Goal: Information Seeking & Learning: Learn about a topic

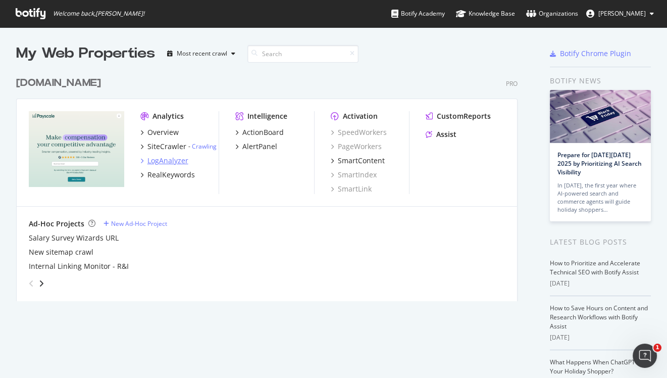
click at [169, 158] on div "LogAnalyzer" at bounding box center [168, 161] width 41 height 10
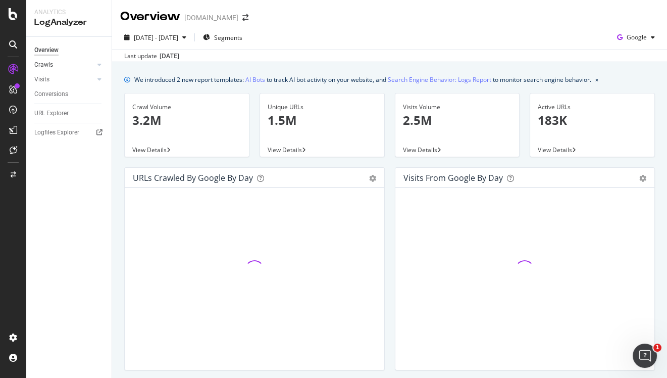
click at [63, 67] on link "Crawls" at bounding box center [64, 65] width 60 height 11
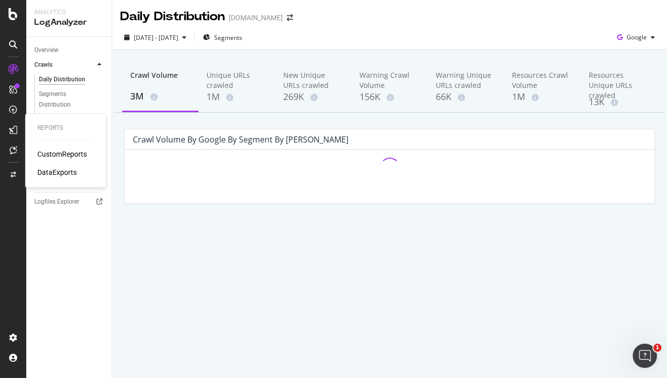
click at [51, 156] on div "CustomReports" at bounding box center [62, 154] width 50 height 10
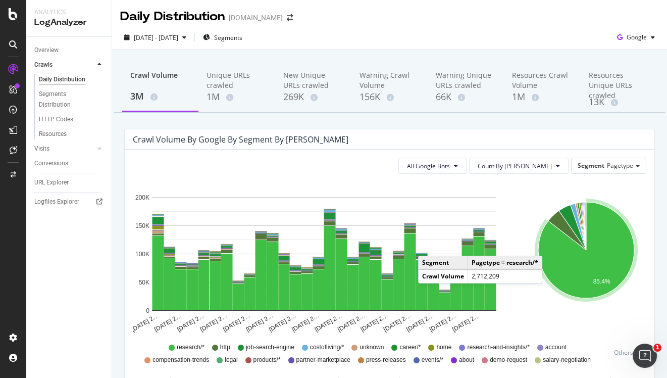
click at [553, 246] on icon "A chart." at bounding box center [587, 250] width 96 height 96
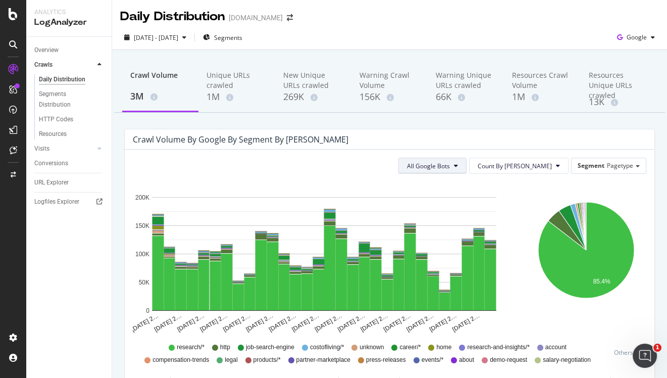
click at [467, 171] on button "All Google Bots" at bounding box center [433, 166] width 68 height 16
click at [570, 41] on div "[DATE] - [DATE] Segments Google" at bounding box center [389, 39] width 555 height 20
click at [623, 37] on icon "button" at bounding box center [620, 37] width 14 height 14
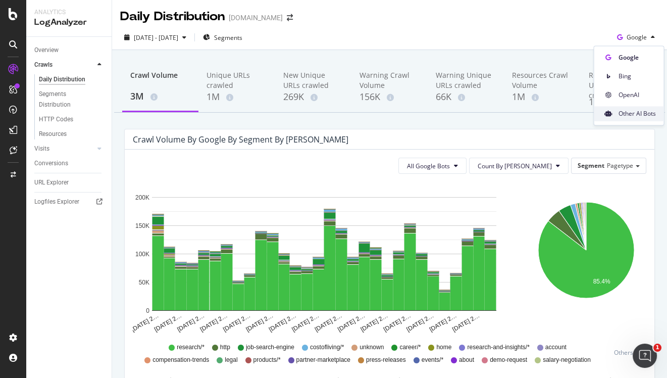
click at [619, 113] on span "Other AI Bots" at bounding box center [636, 113] width 37 height 9
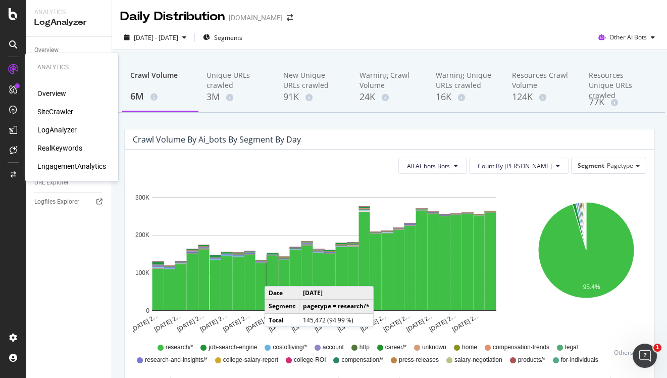
click at [62, 131] on div "LogAnalyzer" at bounding box center [56, 130] width 39 height 10
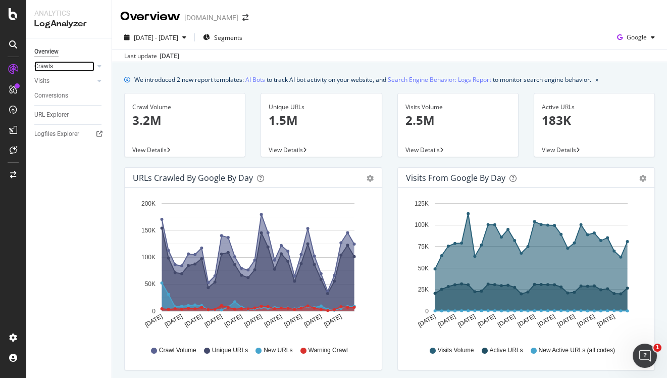
click at [53, 71] on link "Crawls" at bounding box center [64, 66] width 60 height 11
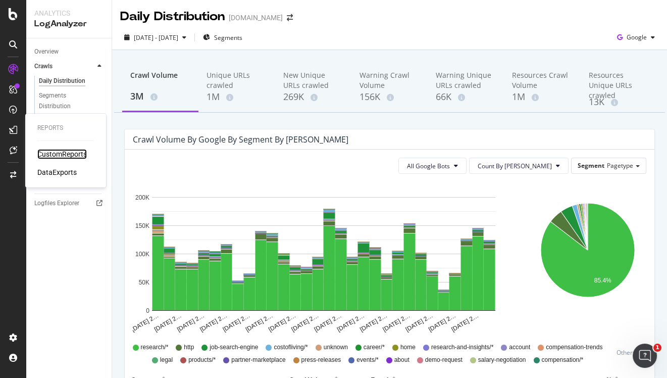
click at [67, 151] on div "CustomReports" at bounding box center [62, 154] width 50 height 10
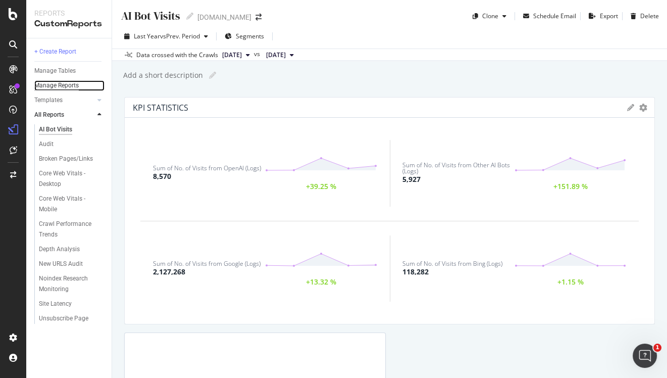
click at [64, 84] on div "Manage Reports" at bounding box center [56, 85] width 44 height 11
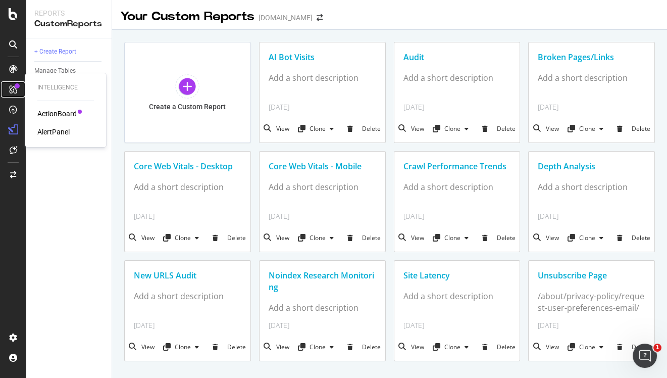
click at [15, 87] on icon at bounding box center [13, 89] width 8 height 8
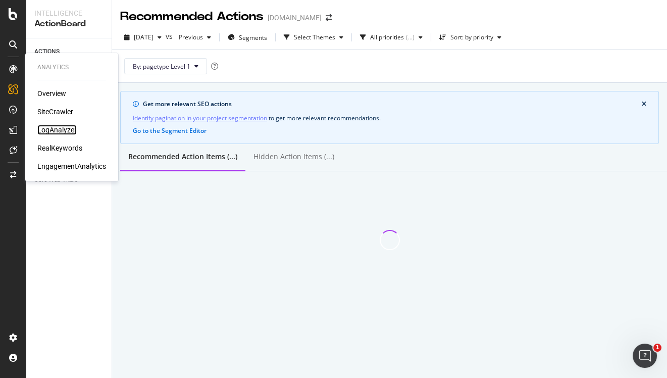
click at [60, 128] on div "LogAnalyzer" at bounding box center [56, 130] width 39 height 10
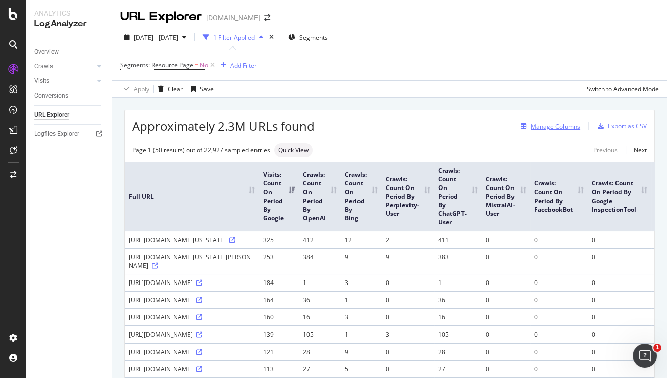
click at [553, 126] on div "Manage Columns" at bounding box center [556, 126] width 50 height 9
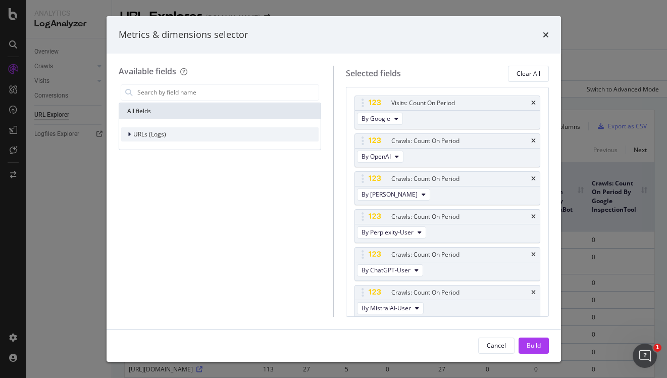
click at [177, 131] on div "URLs (Logs)" at bounding box center [220, 134] width 198 height 14
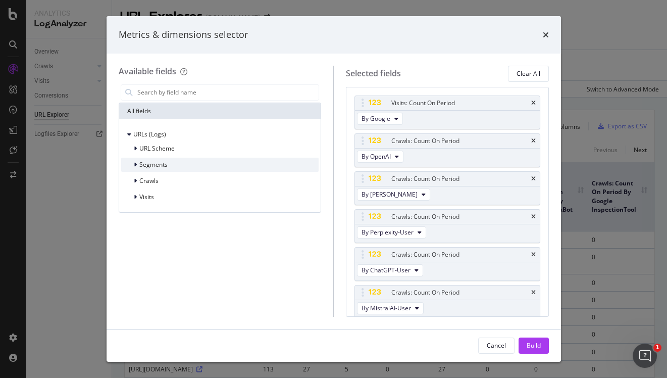
click at [160, 160] on span "Segments" at bounding box center [153, 164] width 28 height 9
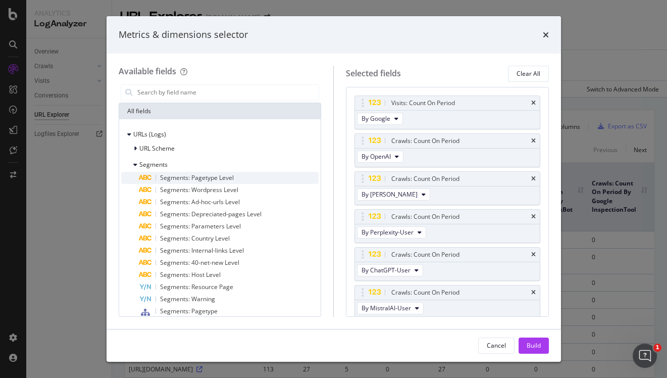
click at [181, 177] on span "Segments: Pagetype Level" at bounding box center [197, 177] width 74 height 9
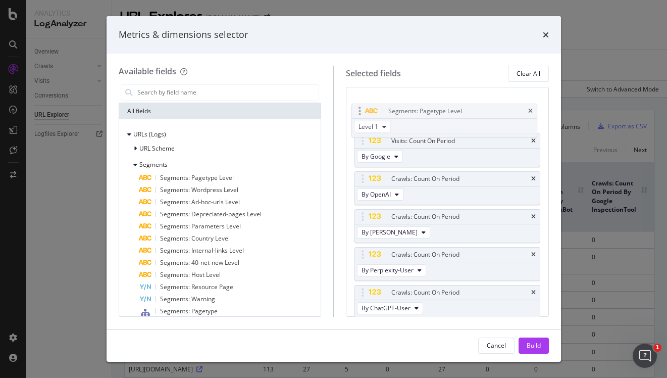
drag, startPoint x: 426, startPoint y: 292, endPoint x: 423, endPoint y: 113, distance: 179.4
click at [423, 113] on body "Analytics LogAnalyzer Overview Crawls Daily Distribution Segments Distribution …" at bounding box center [333, 189] width 667 height 378
click at [543, 353] on button "Build" at bounding box center [534, 345] width 30 height 16
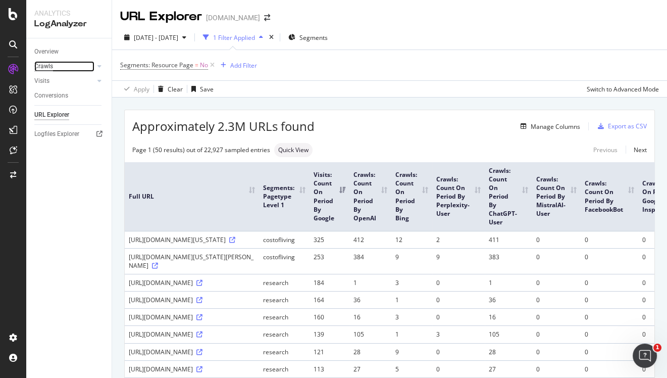
click at [47, 65] on div "Crawls" at bounding box center [43, 66] width 19 height 11
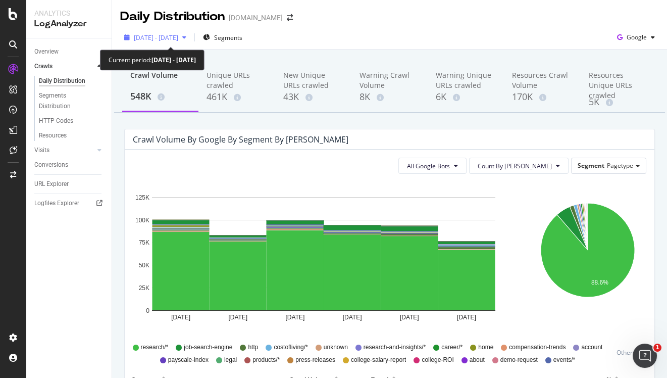
click at [178, 41] on span "[DATE] - [DATE]" at bounding box center [156, 37] width 44 height 9
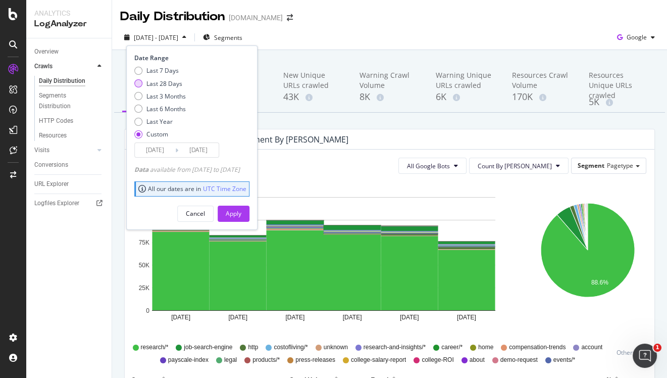
click at [173, 81] on div "Last 28 Days" at bounding box center [165, 83] width 36 height 9
type input "[DATE]"
type input "2025/09/29"
click at [250, 218] on button "Apply" at bounding box center [234, 214] width 32 height 16
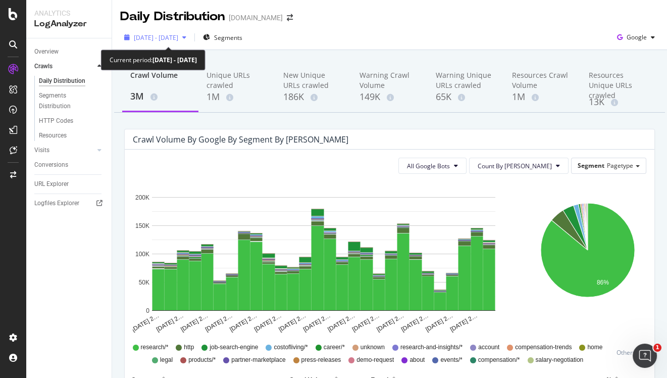
click at [169, 33] on span "2025 Sep. 2nd - Sep. 29th" at bounding box center [156, 37] width 44 height 9
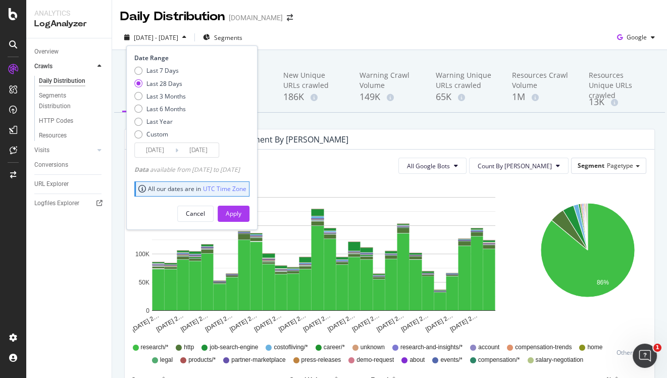
click at [516, 17] on div "Daily Distribution Payscale.com" at bounding box center [389, 12] width 555 height 25
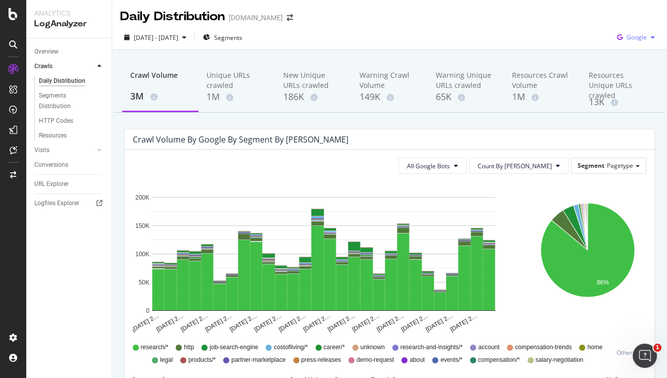
click at [638, 35] on span "Google" at bounding box center [637, 37] width 20 height 9
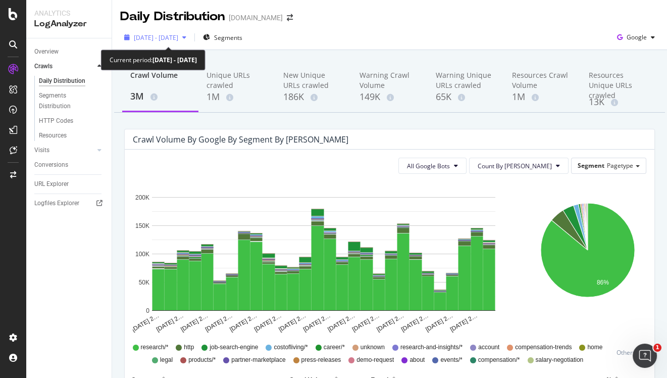
click at [178, 39] on span "2025 Sep. 2nd - Sep. 29th" at bounding box center [156, 37] width 44 height 9
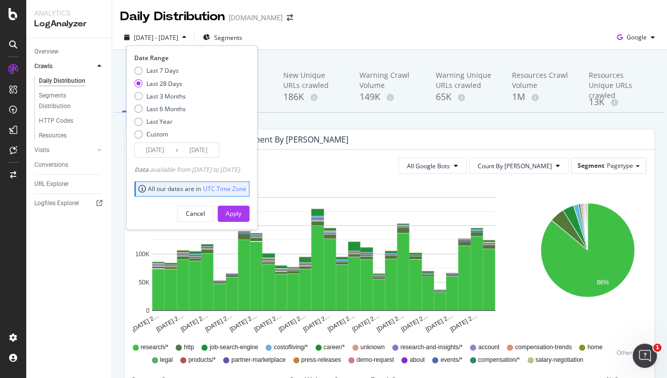
click at [178, 39] on span "2025 Sep. 2nd - Sep. 29th" at bounding box center [156, 37] width 44 height 9
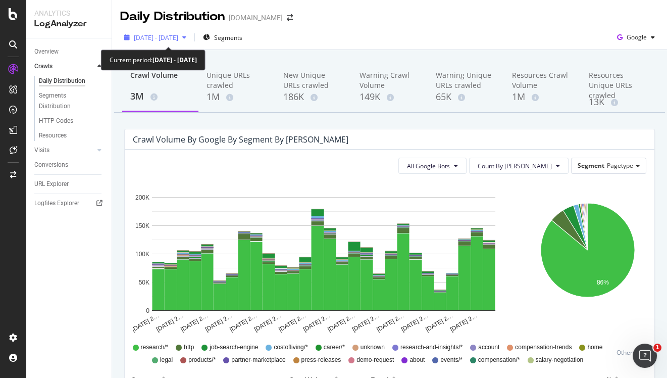
click at [174, 32] on div "2025 Sep. 2nd - Sep. 29th" at bounding box center [155, 37] width 70 height 15
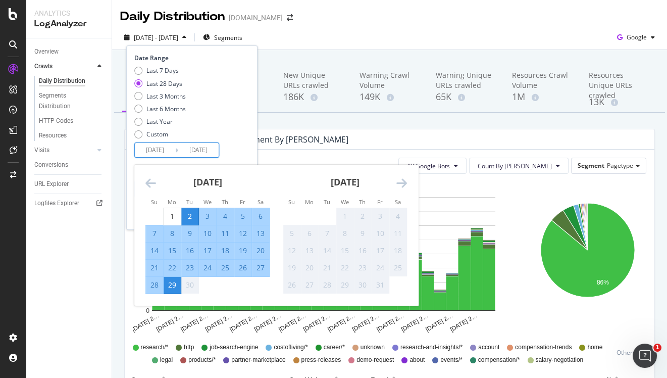
click at [156, 150] on input "2025/09/02" at bounding box center [155, 150] width 40 height 14
click at [149, 175] on div "September 2025" at bounding box center [207, 186] width 124 height 43
click at [149, 184] on icon "Move backward to switch to the previous month." at bounding box center [150, 183] width 11 height 12
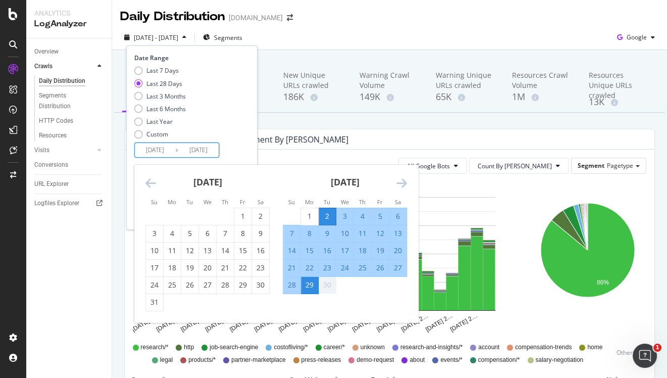
click at [149, 184] on icon "Move backward to switch to the previous month." at bounding box center [150, 183] width 11 height 12
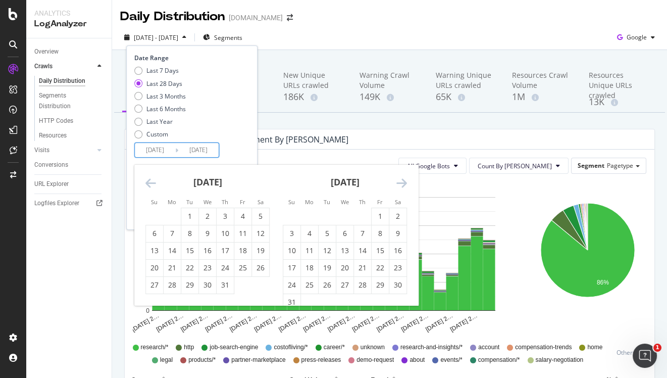
click at [149, 184] on icon "Move backward to switch to the previous month." at bounding box center [150, 183] width 11 height 12
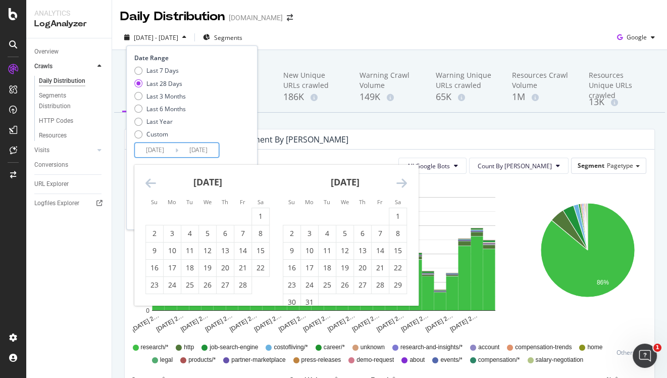
click at [149, 184] on icon "Move backward to switch to the previous month." at bounding box center [150, 183] width 11 height 12
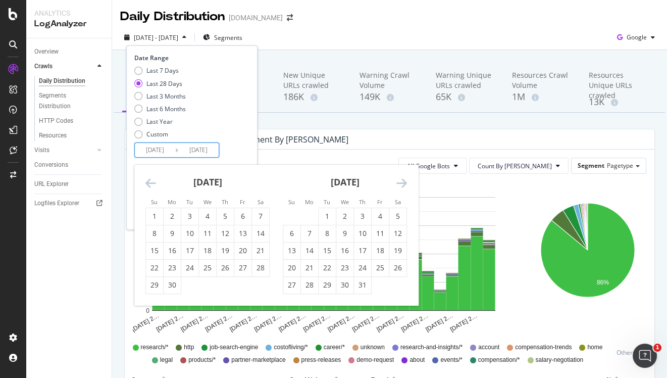
click at [149, 184] on icon "Move backward to switch to the previous month." at bounding box center [150, 183] width 11 height 12
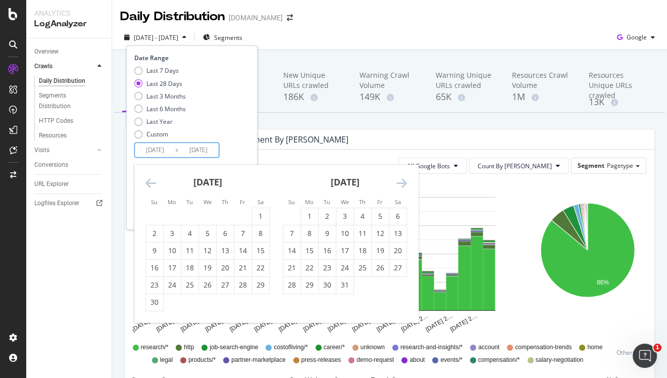
click at [149, 184] on icon "Move backward to switch to the previous month." at bounding box center [150, 183] width 11 height 12
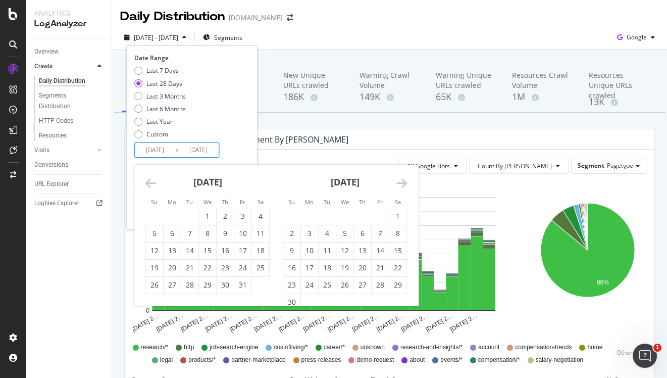
click at [149, 184] on icon "Move backward to switch to the previous month." at bounding box center [150, 183] width 11 height 12
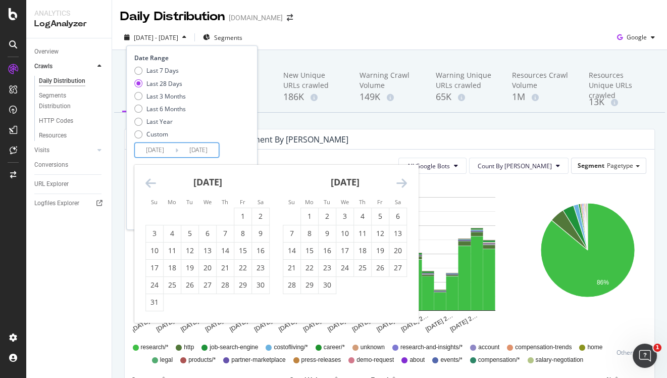
click at [149, 184] on icon "Move backward to switch to the previous month." at bounding box center [150, 183] width 11 height 12
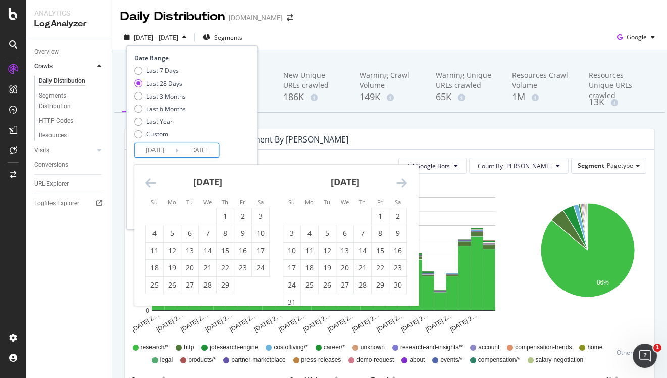
click at [149, 184] on icon "Move backward to switch to the previous month." at bounding box center [150, 183] width 11 height 12
click at [175, 213] on div "1" at bounding box center [172, 216] width 17 height 10
type input "2024/01/01"
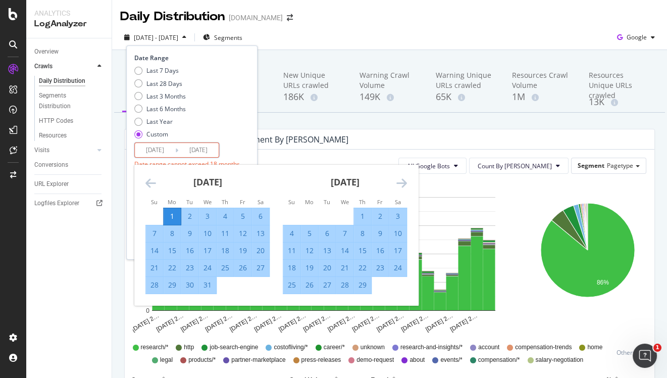
click at [214, 290] on div "31" at bounding box center [207, 285] width 17 height 17
type input "2024/01/31"
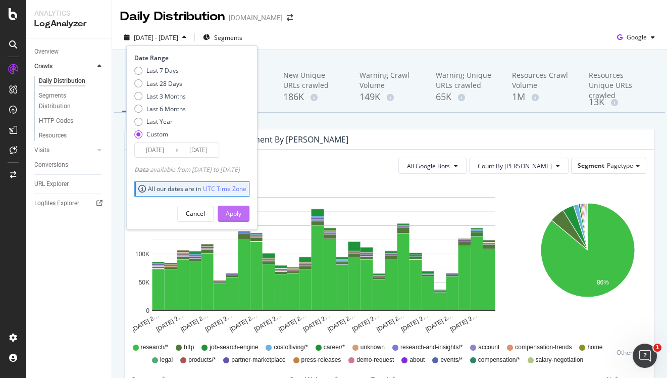
click at [241, 216] on div "Apply" at bounding box center [234, 213] width 16 height 9
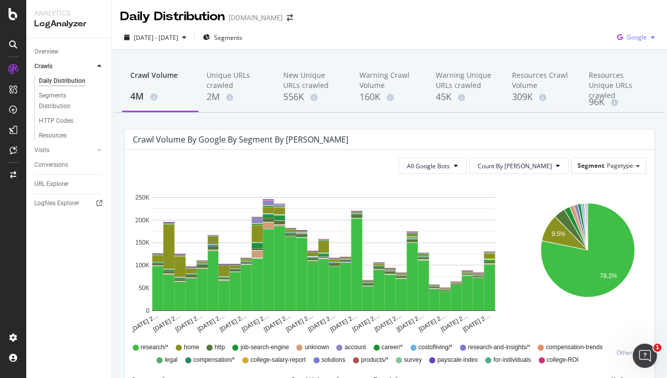
click at [628, 36] on span "Google" at bounding box center [637, 37] width 20 height 9
click at [441, 34] on div "2024 Jan. 1st - 2024 Jan. 31st Segments Google" at bounding box center [389, 39] width 555 height 20
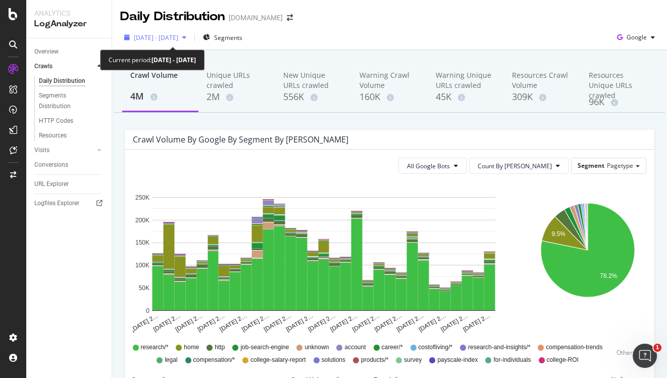
click at [164, 38] on span "2024 Jan. 1st - 2024 Jan. 31st" at bounding box center [156, 37] width 44 height 9
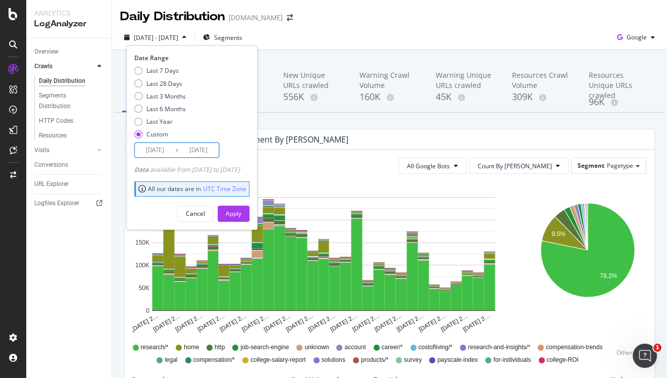
click at [153, 154] on input "2024/01/01" at bounding box center [155, 150] width 40 height 14
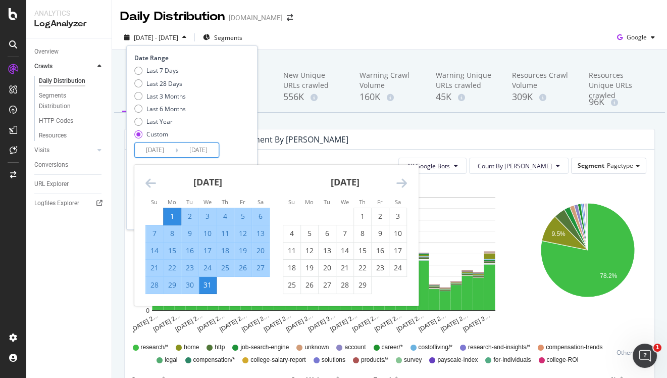
click at [403, 180] on icon "Move forward to switch to the next month." at bounding box center [402, 183] width 11 height 12
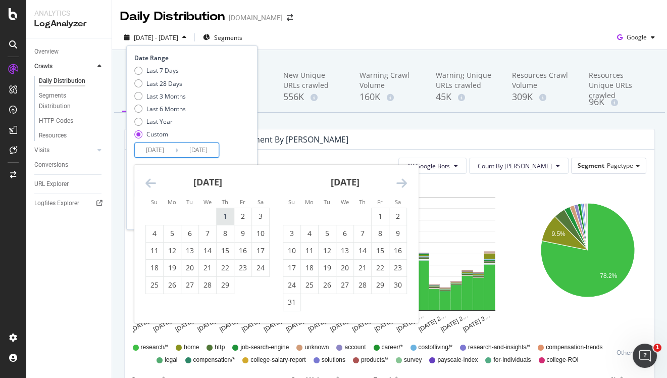
click at [225, 210] on div "1" at bounding box center [225, 216] width 17 height 17
type input "2024/02/01"
click at [227, 286] on div "29" at bounding box center [225, 285] width 17 height 10
type input "2024/02/29"
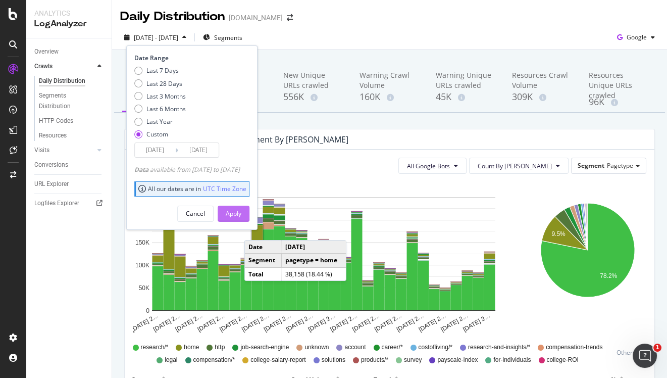
click at [241, 216] on div "Apply" at bounding box center [234, 213] width 16 height 9
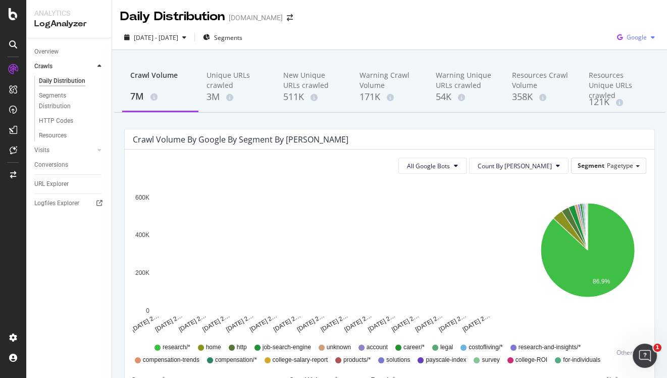
click at [644, 38] on span "Google" at bounding box center [637, 37] width 20 height 9
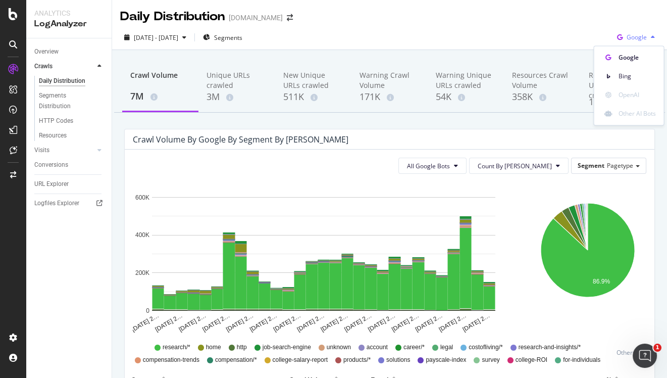
click at [644, 38] on span "Google" at bounding box center [637, 37] width 20 height 9
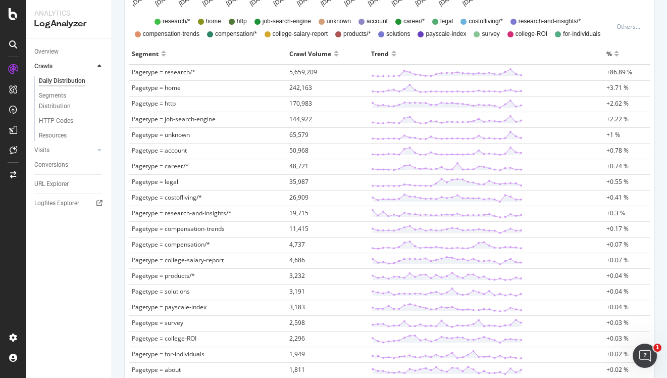
scroll to position [578, 0]
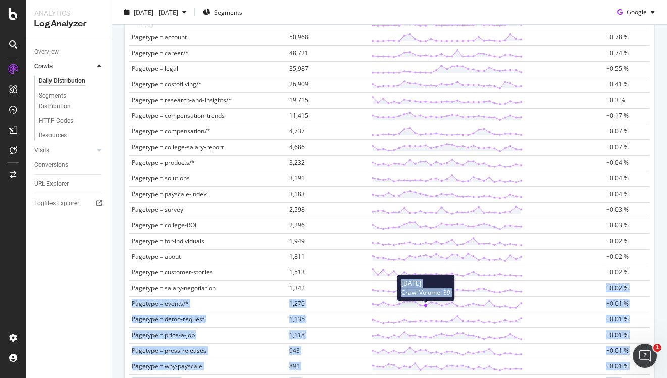
scroll to position [267, 0]
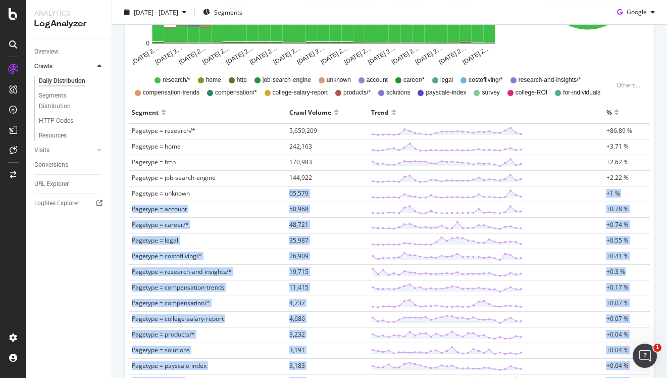
drag, startPoint x: 633, startPoint y: 322, endPoint x: 203, endPoint y: 188, distance: 450.7
click at [124, 108] on div "Crawl Volume by google by Segment by Day All Google Bots Count By Day Segment P…" at bounding box center [389, 253] width 531 height 783
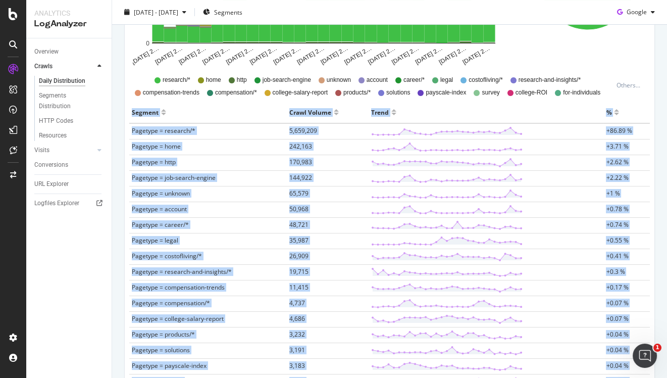
click at [123, 107] on div "Crawl Volume by google by Segment by Day All Google Bots Count By Day Segment P…" at bounding box center [390, 258] width 546 height 793
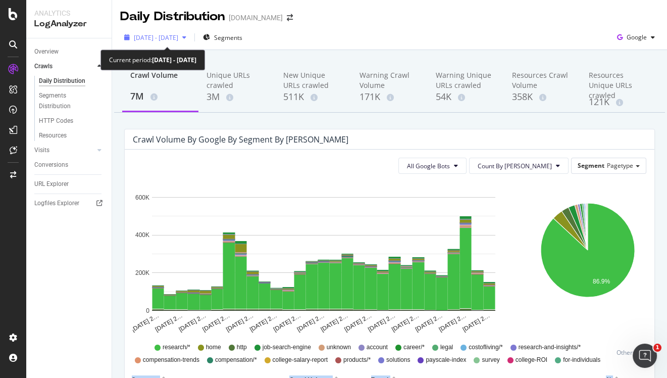
click at [172, 32] on div "2024 Feb. 1st - Feb. 29th" at bounding box center [155, 37] width 70 height 15
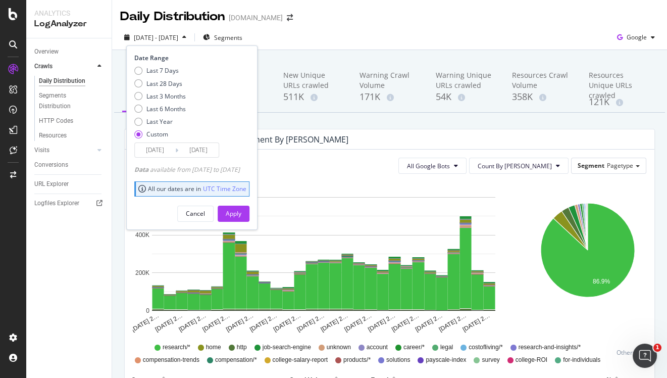
click at [152, 147] on input "2024/02/01" at bounding box center [155, 150] width 40 height 14
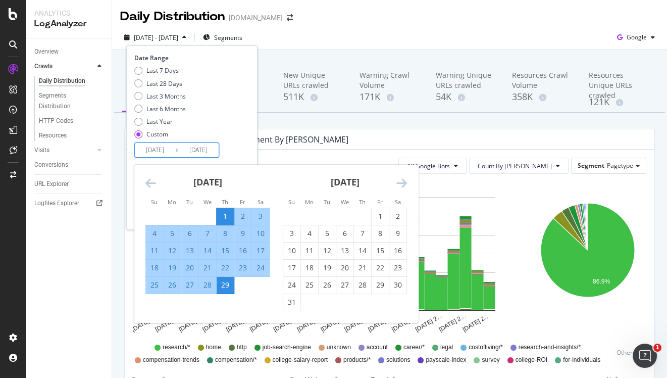
click at [152, 181] on icon "Move backward to switch to the previous month." at bounding box center [150, 183] width 11 height 12
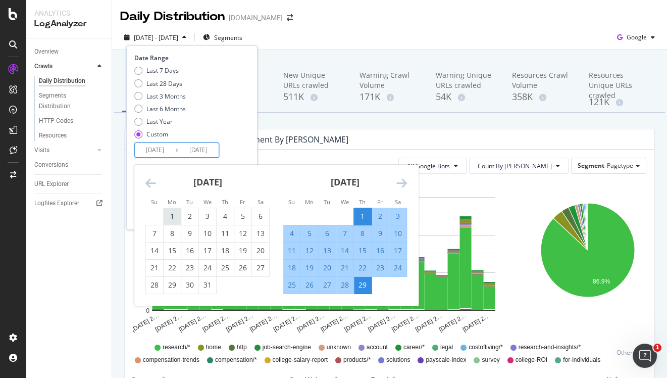
click at [173, 218] on div "1" at bounding box center [172, 216] width 17 height 10
type input "2024/01/01"
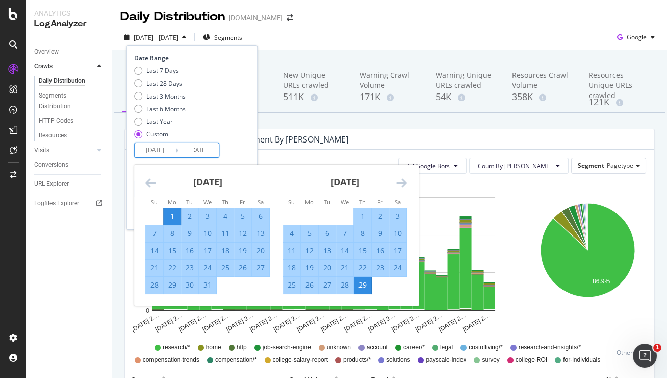
click at [204, 287] on div "31" at bounding box center [207, 285] width 17 height 10
type input "2024/01/31"
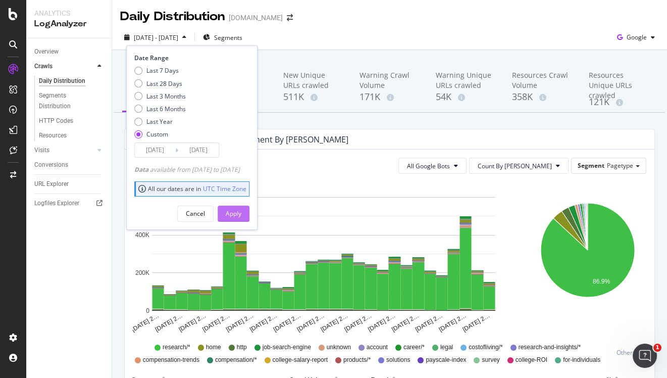
click at [241, 214] on div "Apply" at bounding box center [234, 213] width 16 height 9
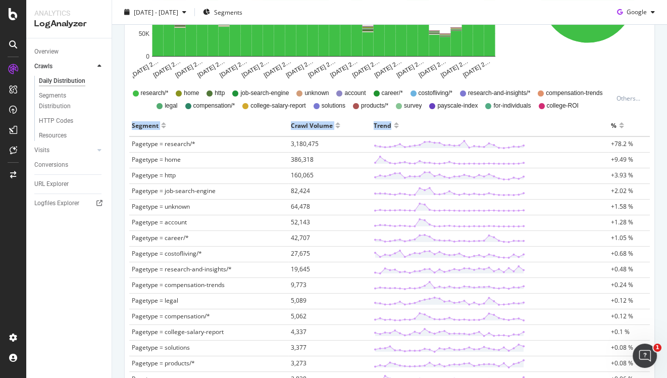
scroll to position [236, 0]
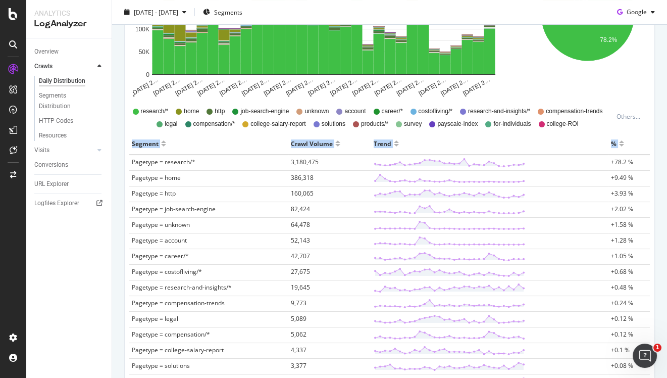
drag, startPoint x: 648, startPoint y: 315, endPoint x: 130, endPoint y: 163, distance: 539.2
click at [130, 163] on div "All Google Bots Count By Day Segment Pagetype Hold CMD (⌘) while clicking to fi…" at bounding box center [390, 295] width 530 height 762
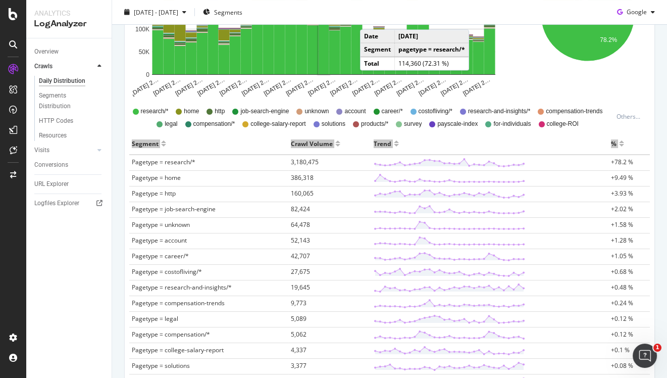
scroll to position [0, 0]
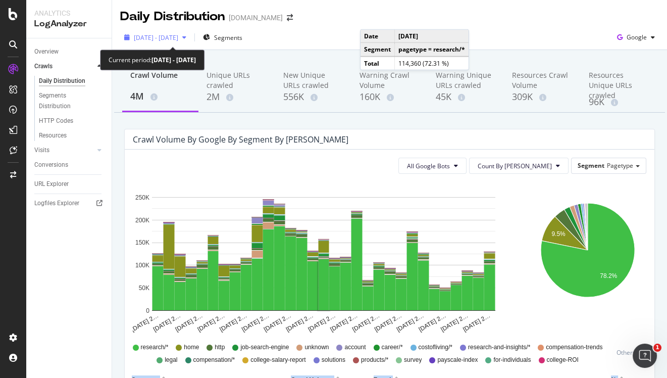
click at [178, 40] on span "2024 Jan. 1st - 2024 Jan. 31st" at bounding box center [156, 37] width 44 height 9
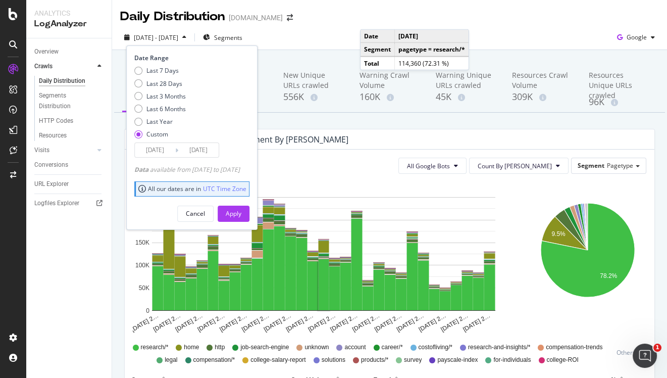
click at [196, 154] on input "2024/01/31" at bounding box center [198, 150] width 40 height 14
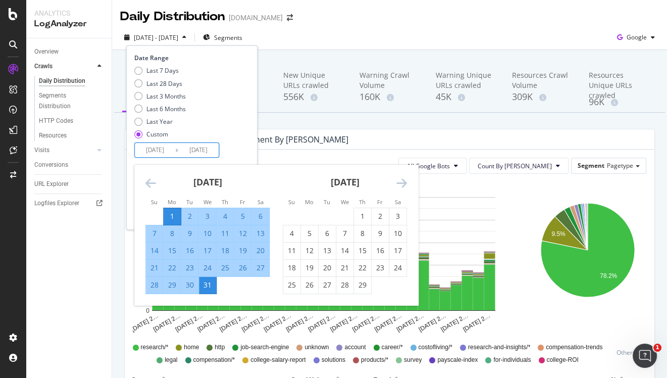
click at [409, 184] on div "February 2024 1 2 3 4 5 6 7 8 9 10 11 12 13 14 15 16 17 18 19 20 21 22 23 24 25…" at bounding box center [344, 229] width 137 height 129
click at [401, 183] on icon "Move forward to switch to the next month." at bounding box center [402, 183] width 11 height 12
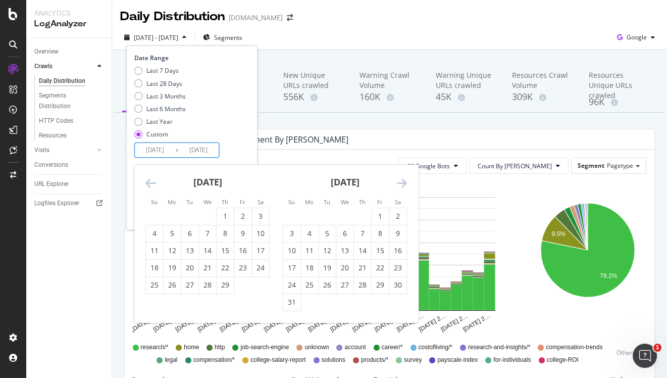
click at [401, 183] on icon "Move forward to switch to the next month." at bounding box center [402, 183] width 11 height 12
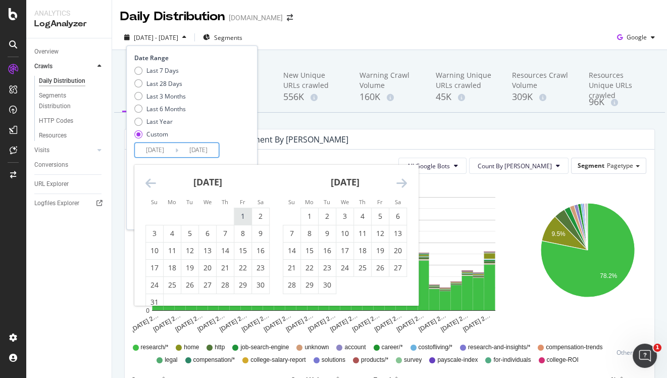
click at [239, 217] on div "1" at bounding box center [242, 216] width 17 height 10
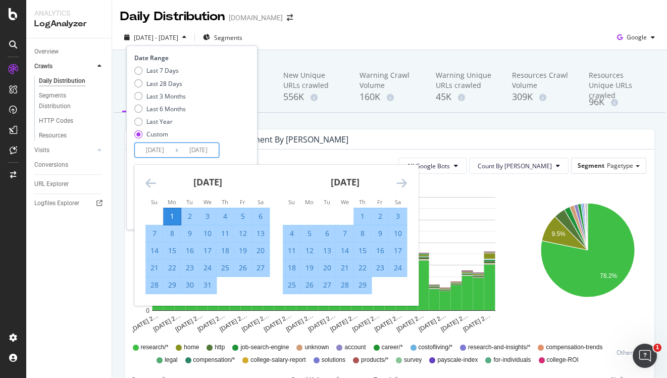
click at [194, 156] on input "2024/03/01" at bounding box center [198, 150] width 40 height 14
click at [401, 177] on icon "Move forward to switch to the next month." at bounding box center [402, 183] width 11 height 12
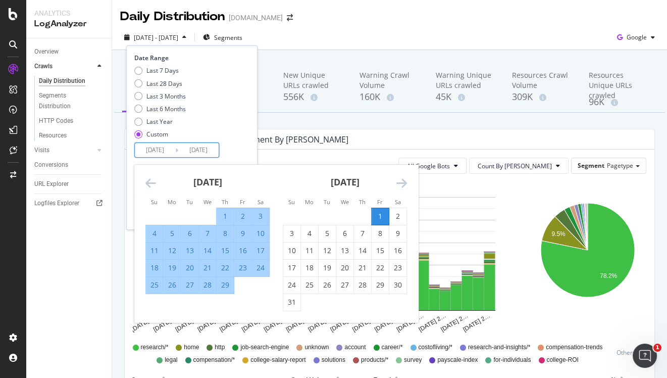
click at [401, 177] on icon "Move forward to switch to the next month." at bounding box center [402, 183] width 11 height 12
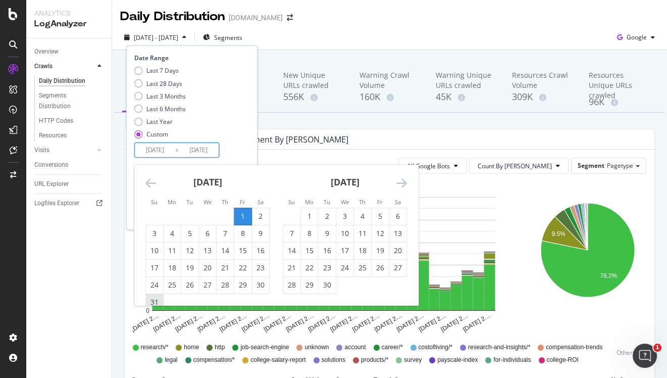
click at [156, 299] on div "31" at bounding box center [154, 302] width 17 height 10
type input "2024/03/31"
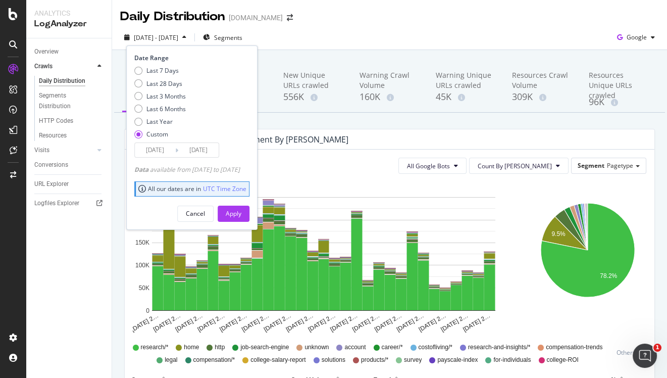
click at [154, 148] on input "2024/01/01" at bounding box center [155, 150] width 40 height 14
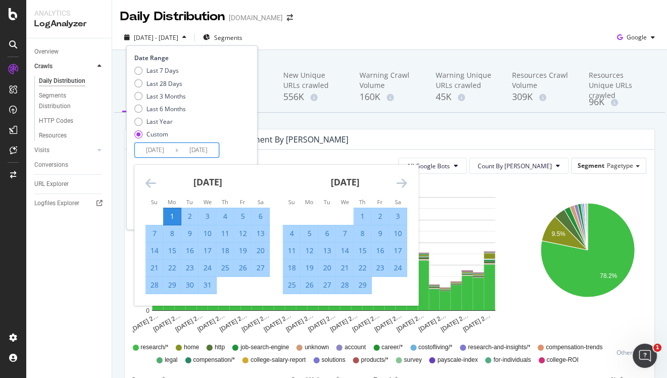
click at [404, 177] on icon "Move forward to switch to the next month." at bounding box center [402, 183] width 11 height 12
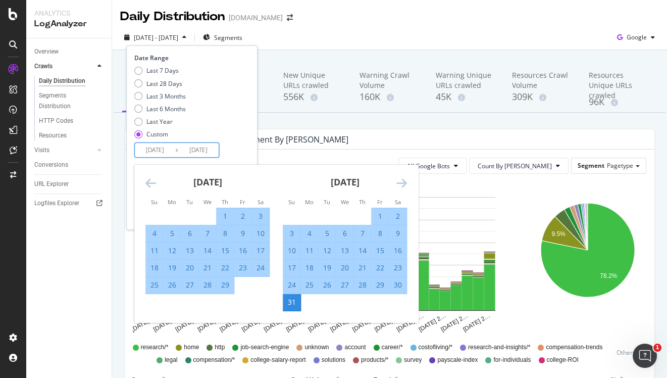
click at [375, 213] on div "1" at bounding box center [380, 216] width 17 height 10
type input "2024/03/01"
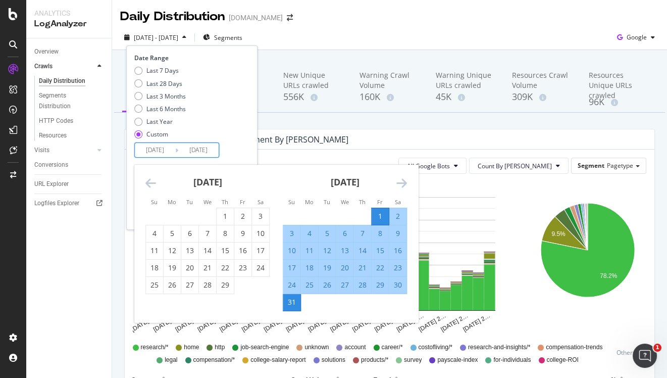
click at [238, 116] on div "Last 7 Days Last 28 Days Last 3 Months Last 6 Months Last Year Custom" at bounding box center [190, 104] width 113 height 76
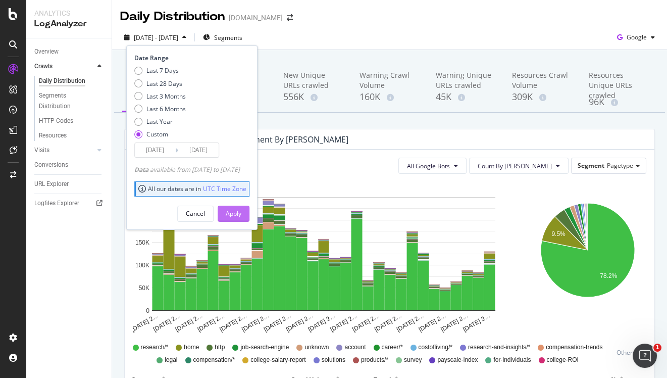
click at [241, 211] on div "Apply" at bounding box center [234, 213] width 16 height 9
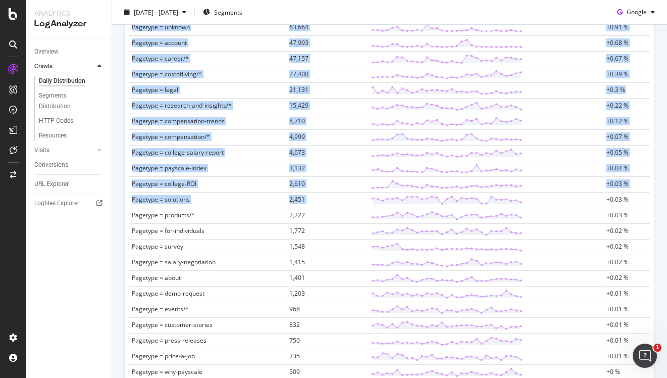
scroll to position [266, 0]
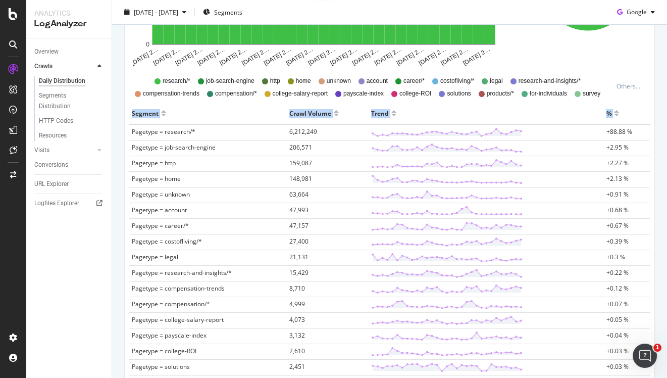
drag, startPoint x: 642, startPoint y: 304, endPoint x: 129, endPoint y: 133, distance: 540.1
click at [129, 133] on div "Segment Crawl Volume Trend % Pagetype = research/* 6,212,249 +88.88 % Pagetype …" at bounding box center [389, 369] width 529 height 533
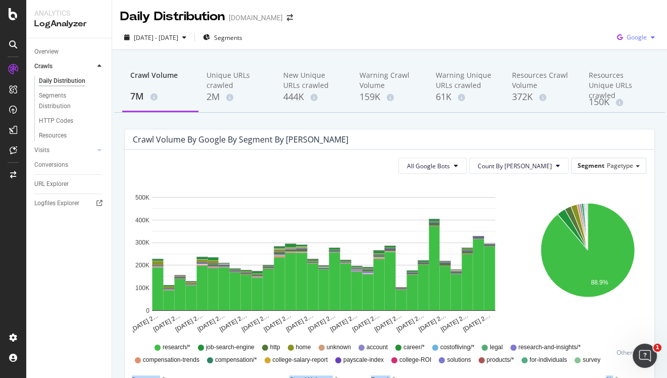
click at [633, 40] on span "Google" at bounding box center [637, 37] width 20 height 9
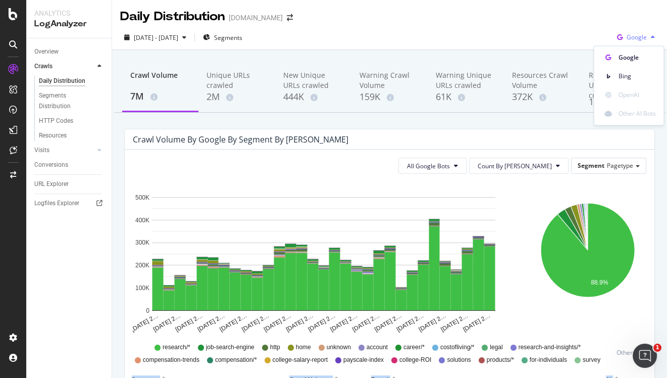
click at [633, 40] on span "Google" at bounding box center [637, 37] width 20 height 9
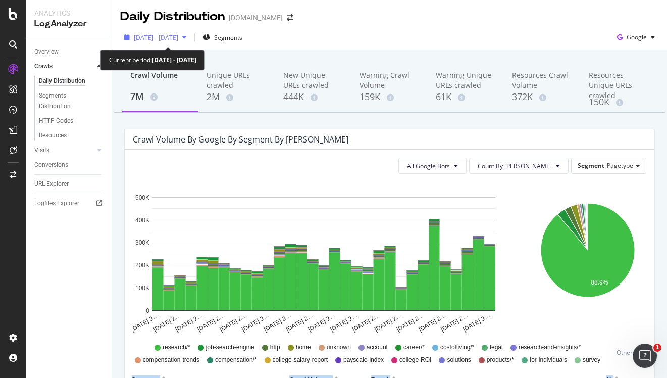
click at [176, 37] on span "2024 Mar. 1st - Mar. 31st" at bounding box center [156, 37] width 44 height 9
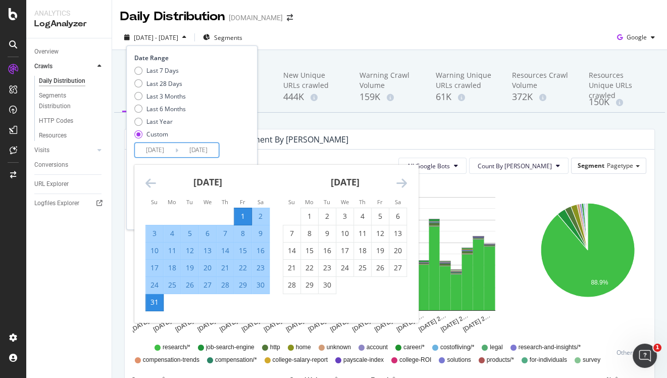
click at [156, 150] on input "2024/03/01" at bounding box center [155, 150] width 40 height 14
click at [312, 215] on div "1" at bounding box center [309, 216] width 17 height 10
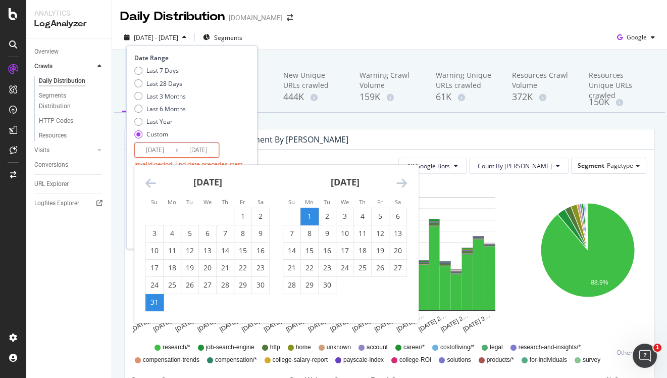
type input "2024/04/01"
click at [330, 287] on div "30" at bounding box center [327, 285] width 17 height 10
type input "2024/04/30"
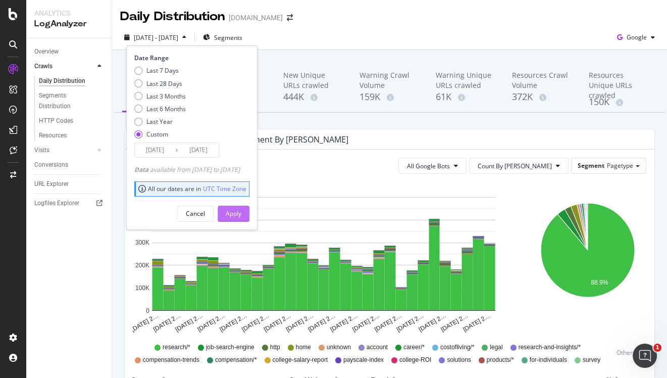
click at [241, 214] on div "Apply" at bounding box center [234, 213] width 16 height 9
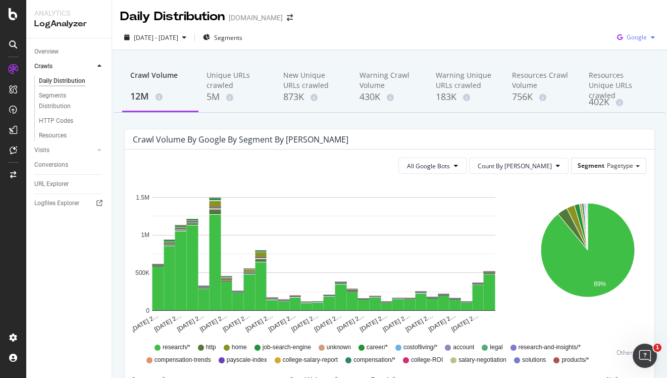
click at [640, 39] on span "Google" at bounding box center [637, 37] width 20 height 9
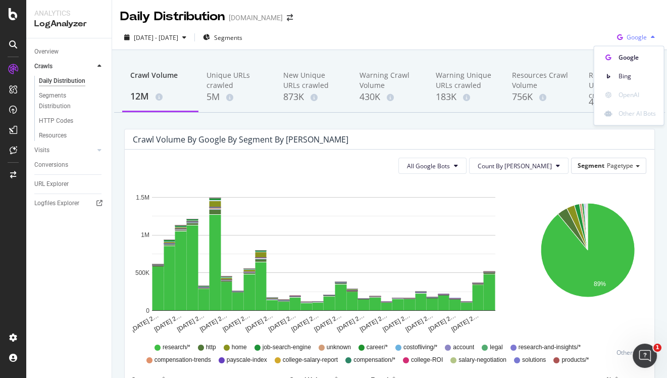
click at [640, 39] on span "Google" at bounding box center [637, 37] width 20 height 9
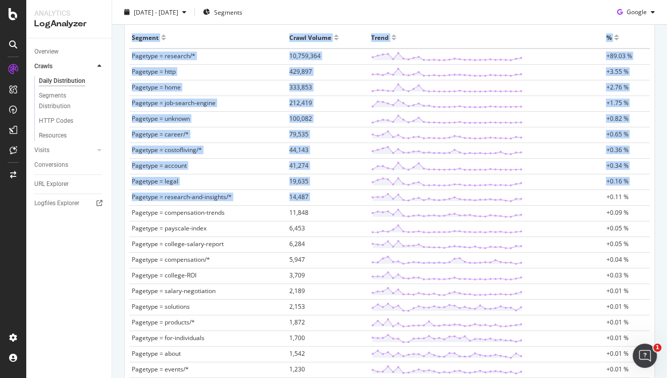
scroll to position [335, 0]
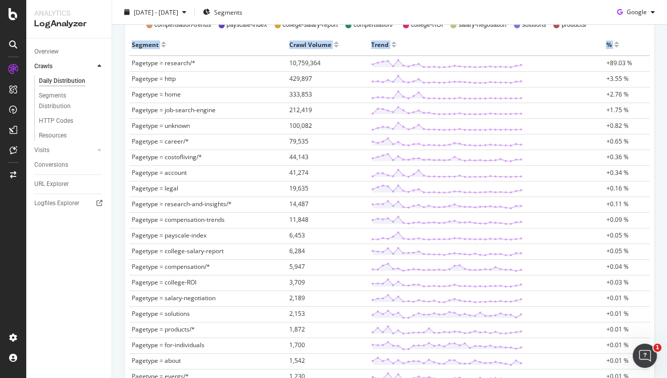
copy thead "Segment Crawl Volume Trend %"
drag, startPoint x: 650, startPoint y: 303, endPoint x: 131, endPoint y: 64, distance: 571.0
click at [131, 64] on div "Segment Crawl Volume Trend % Pagetype = research/* 10,759,364 +89.03 % Pagetype…" at bounding box center [389, 292] width 529 height 517
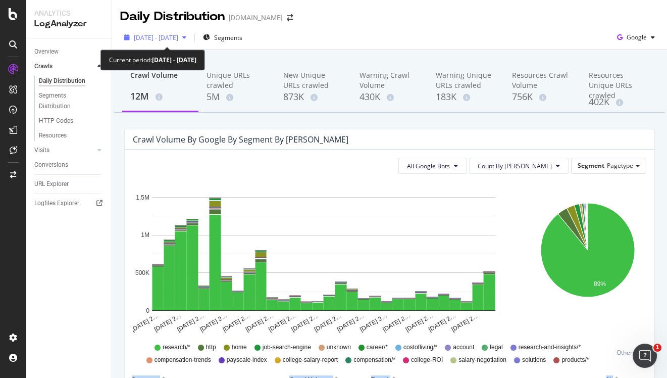
click at [178, 38] on span "2024 Apr. 1st - Apr. 30th" at bounding box center [156, 37] width 44 height 9
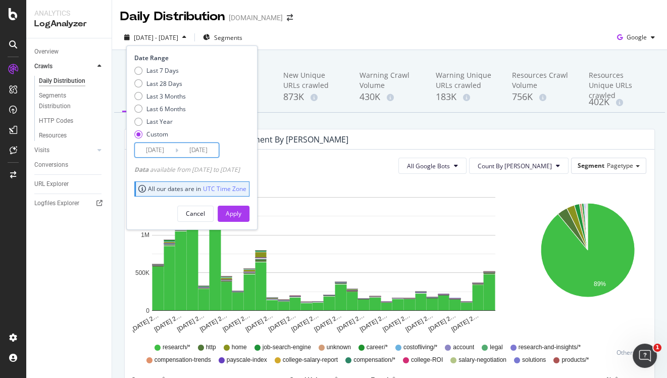
click at [160, 150] on input "2024/04/01" at bounding box center [155, 150] width 40 height 14
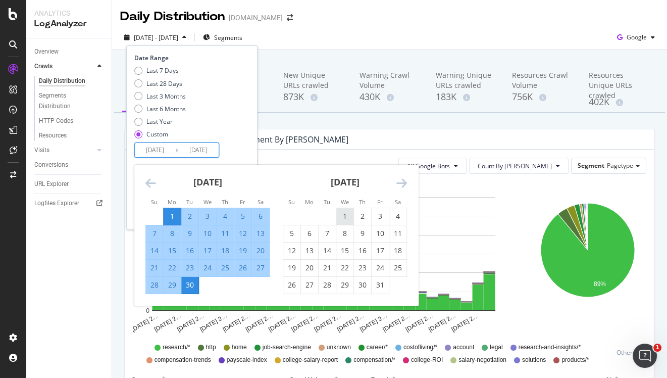
click at [344, 215] on div "1" at bounding box center [344, 216] width 17 height 10
type input "2024/05/01"
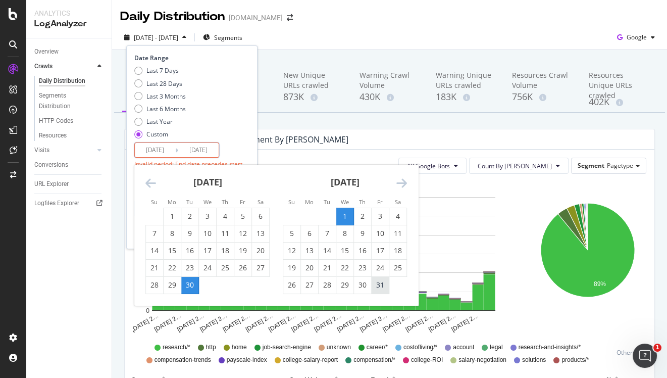
click at [380, 288] on div "31" at bounding box center [380, 285] width 17 height 10
type input "2024/05/31"
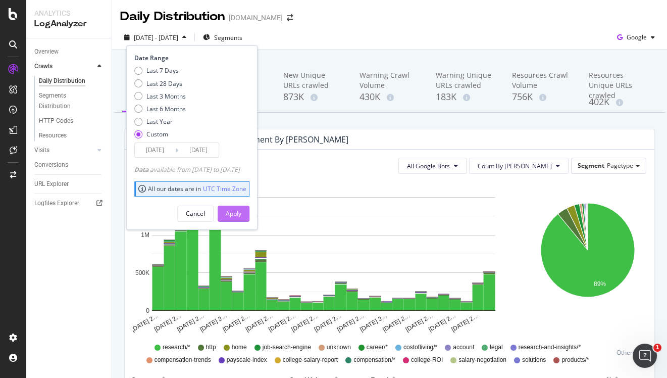
click at [241, 217] on div "Apply" at bounding box center [234, 213] width 16 height 9
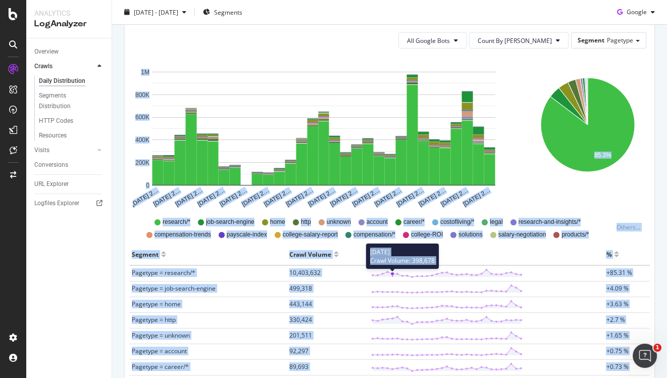
scroll to position [121, 0]
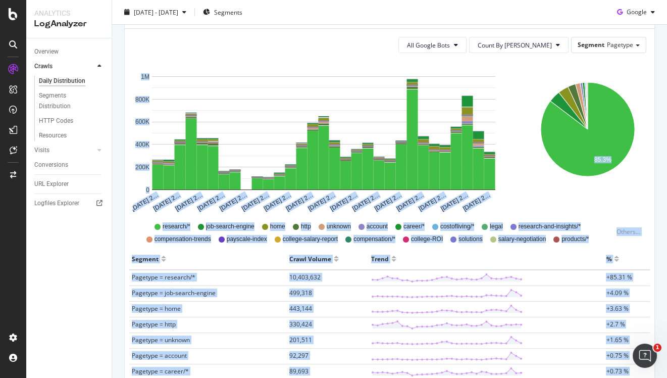
drag, startPoint x: 647, startPoint y: 311, endPoint x: 394, endPoint y: 156, distance: 297.3
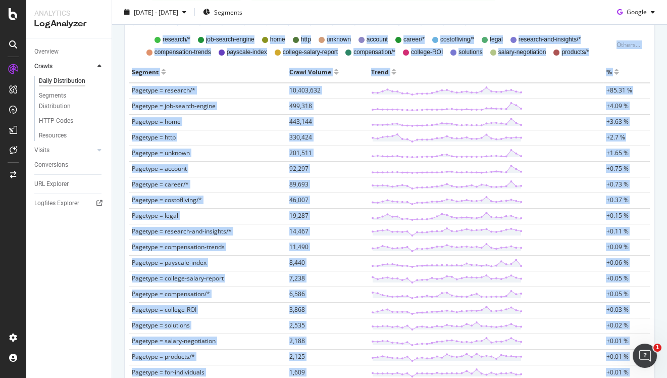
scroll to position [578, 0]
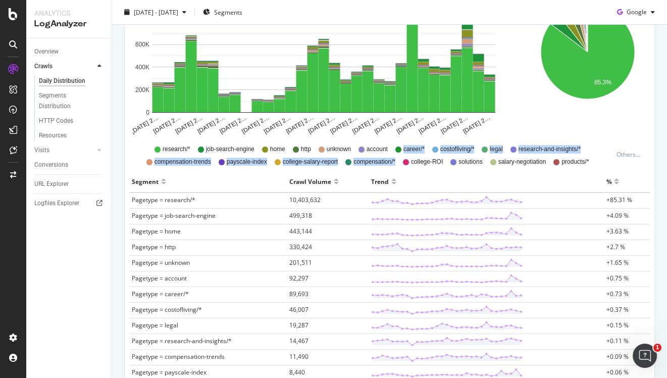
scroll to position [170, 0]
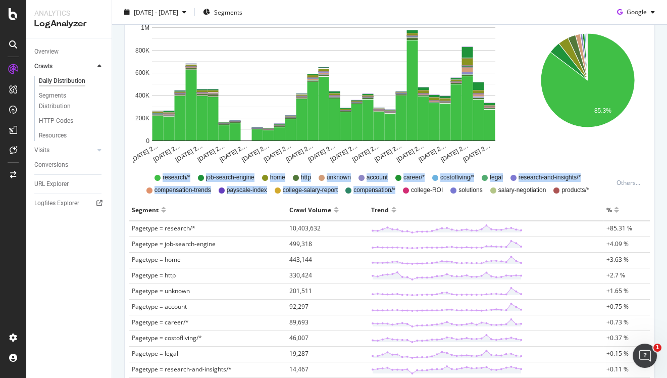
drag, startPoint x: 621, startPoint y: 313, endPoint x: 192, endPoint y: 171, distance: 452.1
click at [192, 171] on div "All Google Bots Count By Day Segment Pagetype Hold CMD (⌘) while clicking to fi…" at bounding box center [390, 361] width 530 height 762
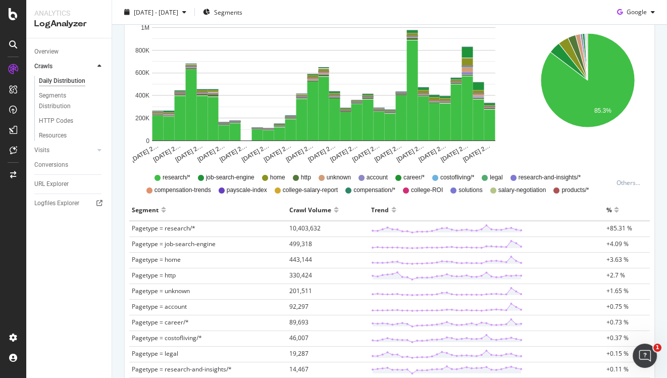
click at [120, 226] on div "Crawl Volume by google by Segment by Day All Google Bots Count By Day Segment P…" at bounding box center [390, 355] width 546 height 793
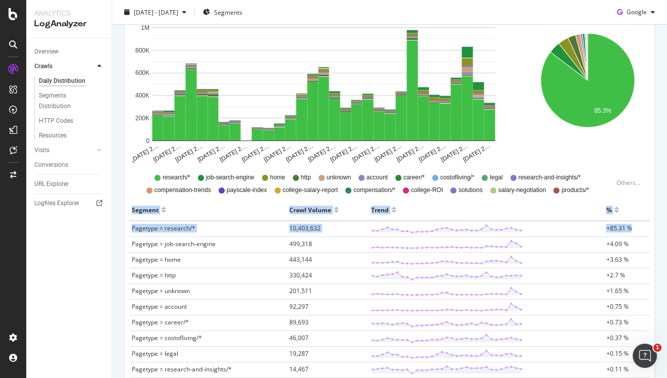
drag, startPoint x: 122, startPoint y: 226, endPoint x: 142, endPoint y: 235, distance: 22.2
click at [142, 235] on div "Crawl Volume by google by Segment by Day All Google Bots Count By Day Segment P…" at bounding box center [390, 355] width 546 height 793
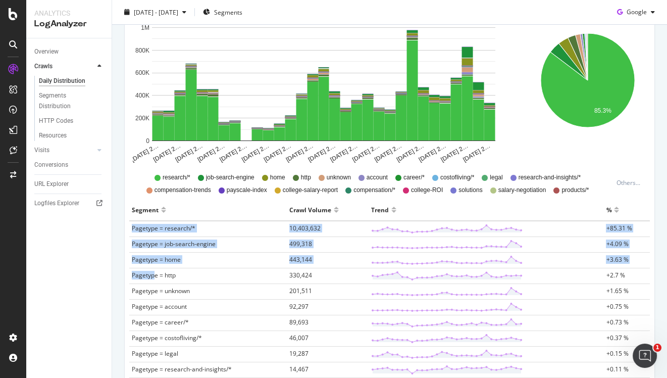
drag, startPoint x: 129, startPoint y: 227, endPoint x: 153, endPoint y: 273, distance: 51.1
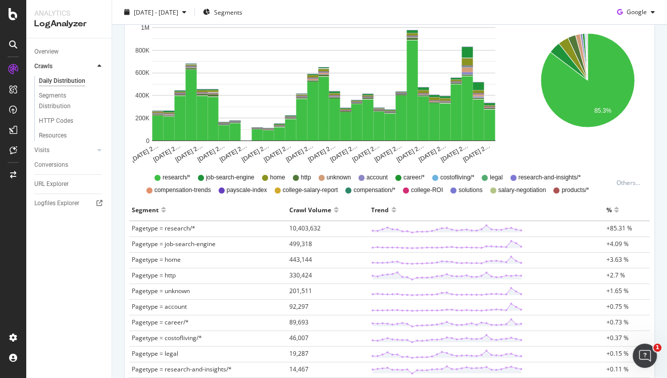
click at [105, 226] on div "Overview Crawls Daily Distribution Segments Distribution HTTP Codes Resources V…" at bounding box center [68, 207] width 85 height 339
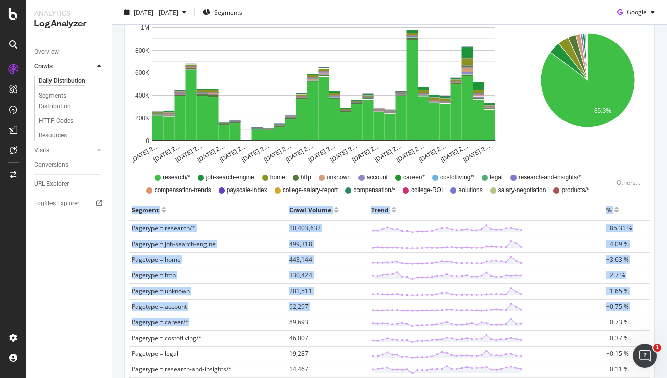
drag, startPoint x: 124, startPoint y: 227, endPoint x: 192, endPoint y: 323, distance: 117.5
click at [192, 323] on div "Crawl Volume by google by Segment by Day All Google Bots Count By Day Segment P…" at bounding box center [389, 350] width 531 height 783
click at [122, 224] on div "Crawl Volume by google by Segment by Day All Google Bots Count By Day Segment P…" at bounding box center [390, 355] width 546 height 793
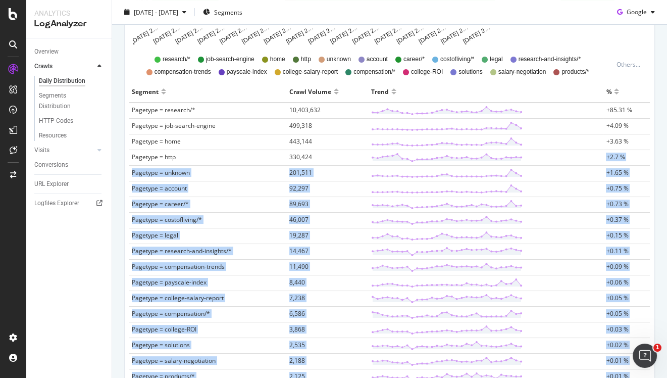
scroll to position [281, 0]
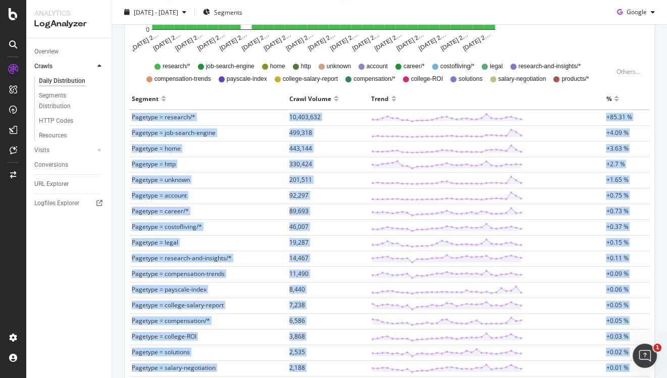
copy tbody "Pagetype = research/* 10,403,632 +85.31 % Pagetype = job-search-engine 499,318 …"
drag, startPoint x: 634, startPoint y: 287, endPoint x: 130, endPoint y: 117, distance: 531.7
click at [130, 117] on tbody "Pagetype = research/* 10,403,632 +85.31 % Pagetype = job-search-engine 499,318 …" at bounding box center [389, 352] width 521 height 485
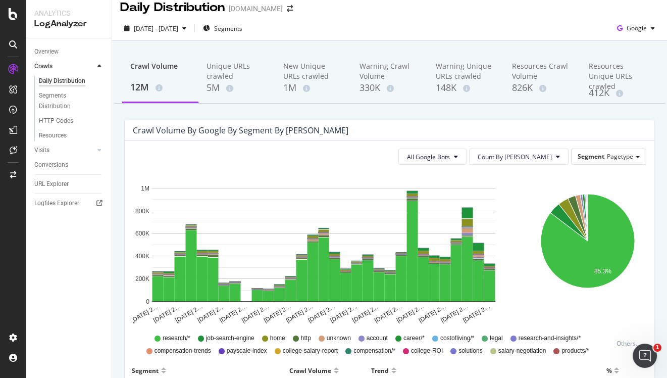
scroll to position [0, 0]
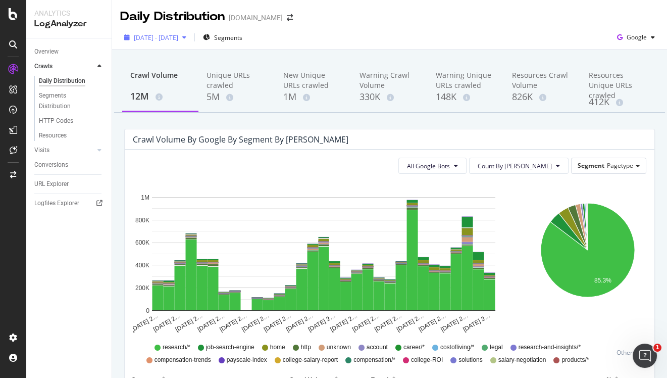
click at [178, 37] on span "2024 May. 1st - May. 31st" at bounding box center [156, 37] width 44 height 9
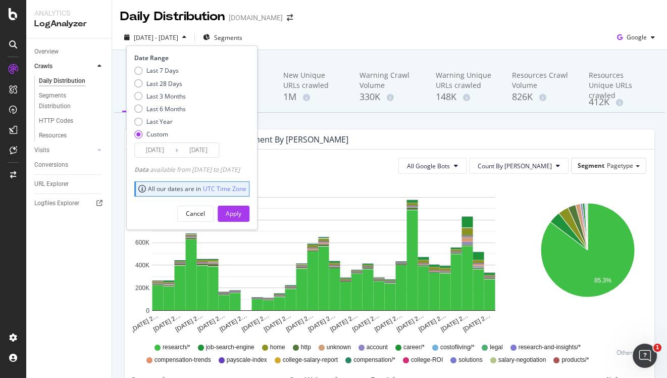
click at [155, 148] on input "2024/05/01" at bounding box center [155, 150] width 40 height 14
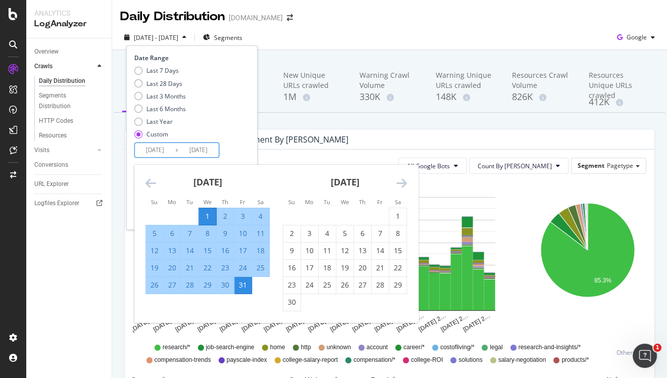
click at [401, 181] on icon "Move forward to switch to the next month." at bounding box center [402, 183] width 11 height 12
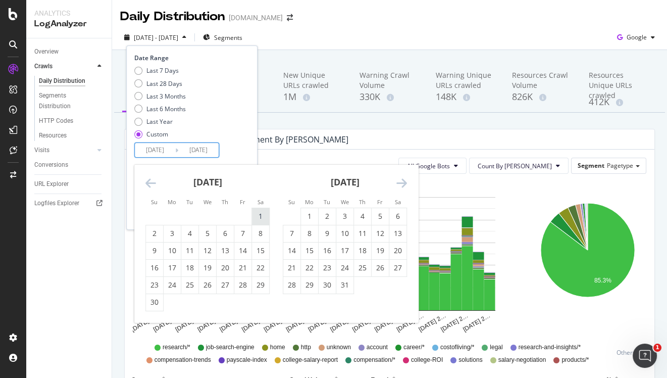
click at [256, 210] on div "1" at bounding box center [260, 216] width 17 height 17
type input "2024/06/01"
click at [152, 302] on div "30" at bounding box center [154, 302] width 17 height 10
type input "2024/06/30"
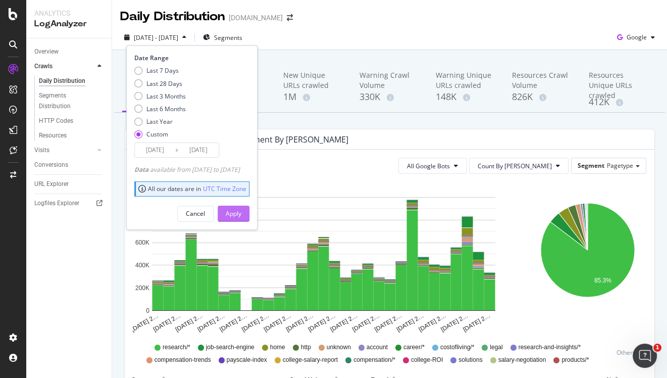
click at [241, 213] on div "Apply" at bounding box center [234, 213] width 16 height 9
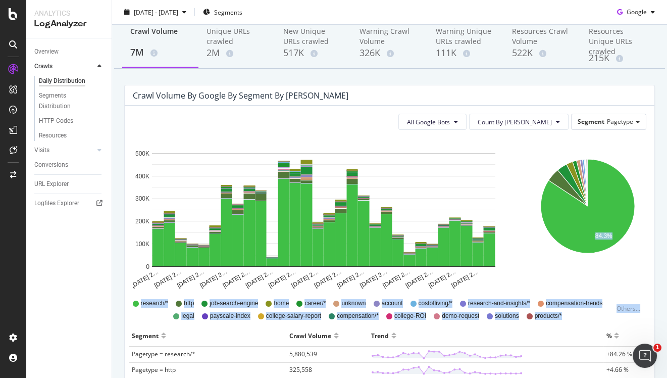
scroll to position [8, 0]
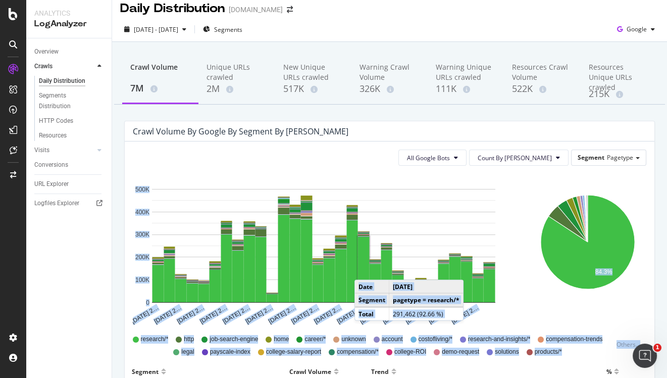
drag, startPoint x: 645, startPoint y: 298, endPoint x: 365, endPoint y: 269, distance: 281.8
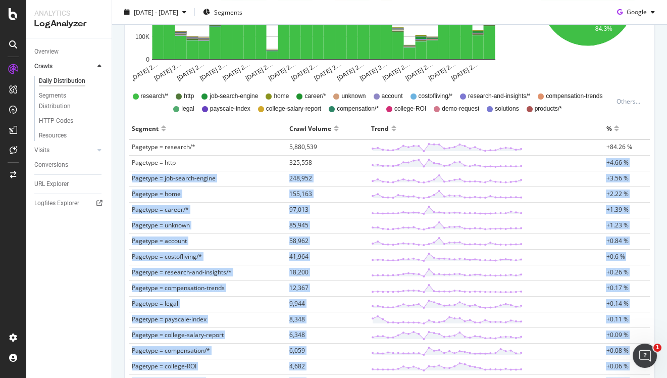
scroll to position [246, 0]
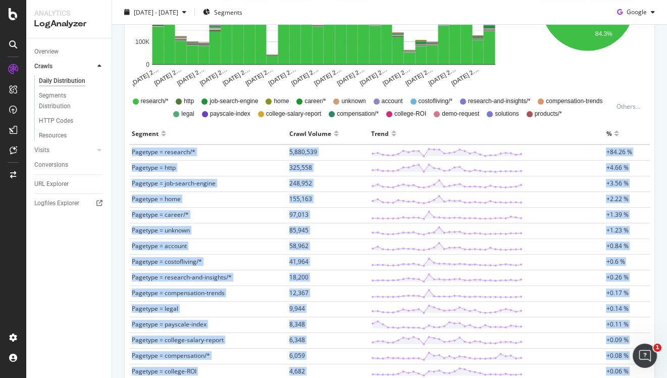
copy tbody "Pagetype = research/* 5,880,539 +84.26 % Pagetype = http 325,558 +4.66 % Pagety…"
drag, startPoint x: 633, startPoint y: 295, endPoint x: 129, endPoint y: 153, distance: 523.6
click at [129, 153] on tbody "Pagetype = research/* 5,880,539 +84.26 % Pagetype = http 325,558 +4.66 % Pagety…" at bounding box center [389, 379] width 521 height 470
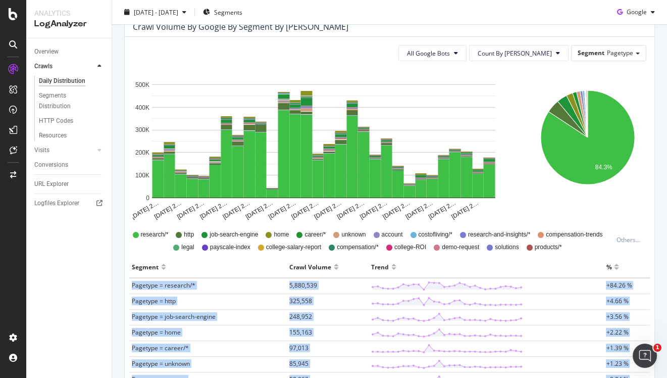
scroll to position [0, 0]
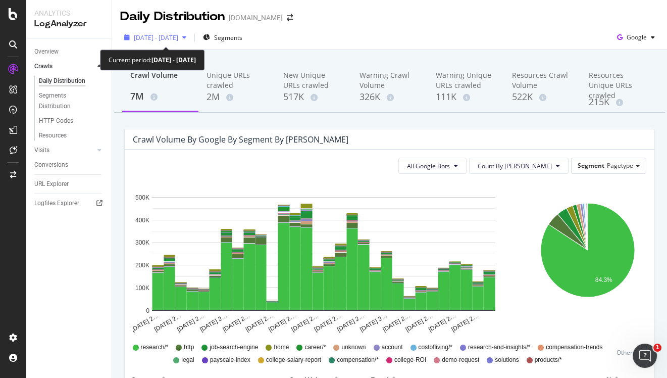
click at [176, 43] on div "2024 Jun. 1st - Jun. 30th" at bounding box center [155, 37] width 70 height 15
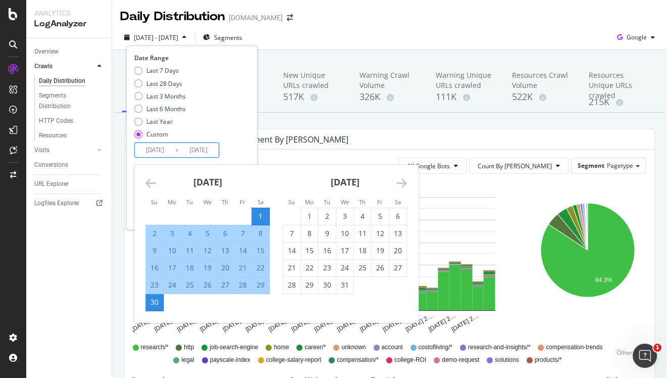
click at [144, 147] on input "2024/06/01" at bounding box center [155, 150] width 40 height 14
click at [314, 215] on div "1" at bounding box center [309, 216] width 17 height 10
type input "2024/07/01"
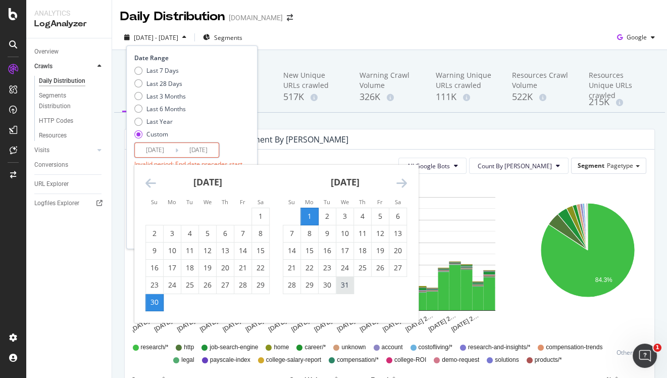
click at [348, 285] on div "31" at bounding box center [344, 285] width 17 height 10
type input "2024/07/31"
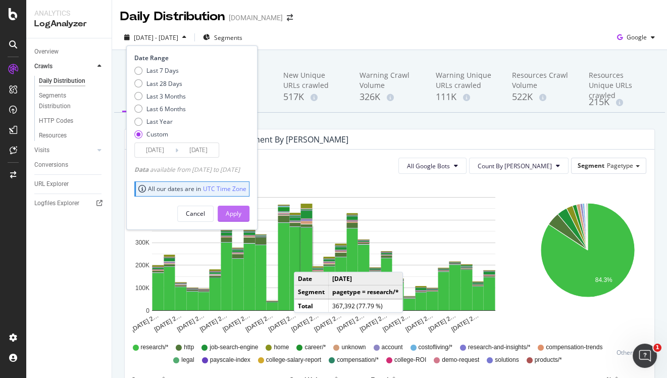
click at [241, 216] on div "Apply" at bounding box center [234, 213] width 16 height 9
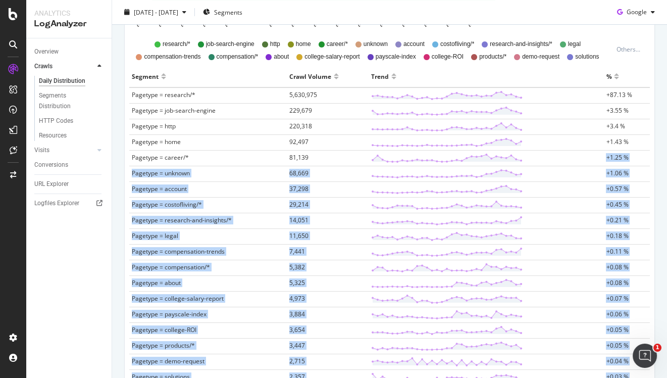
scroll to position [273, 0]
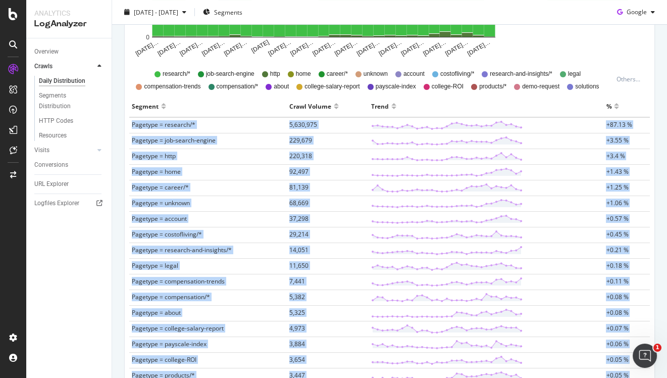
copy tbody "Pagetype = research/* 5,630,975 +87.13 % Pagetype = job-search-engine 229,679 +…"
drag, startPoint x: 633, startPoint y: 290, endPoint x: 130, endPoint y: 125, distance: 529.7
click at [130, 125] on tbody "Pagetype = research/* 5,630,975 +87.13 % Pagetype = job-search-engine 229,679 +…" at bounding box center [389, 359] width 521 height 485
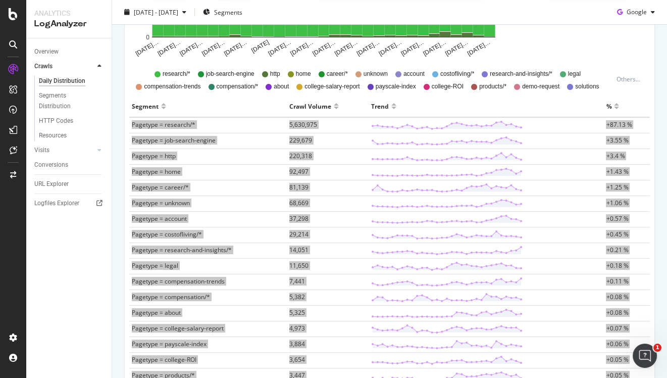
scroll to position [0, 0]
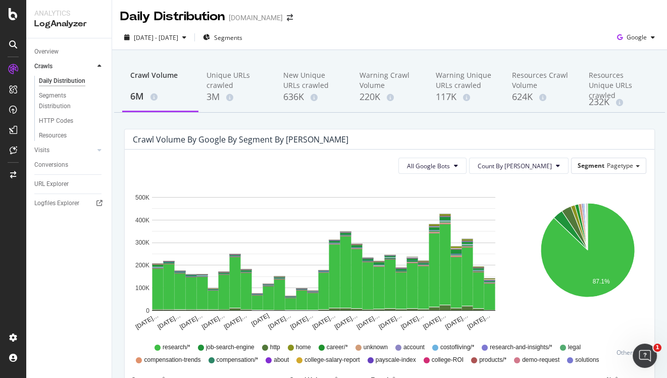
click at [645, 27] on div "2024 Jul. 1st - Jul. 31st Segments Google" at bounding box center [389, 37] width 555 height 25
click at [642, 36] on span "Google" at bounding box center [637, 37] width 20 height 9
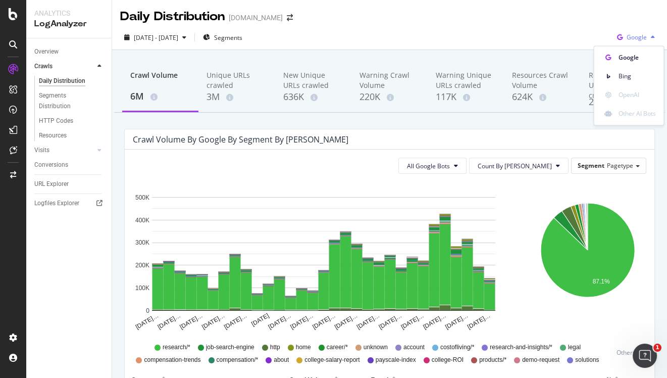
click at [642, 36] on span "Google" at bounding box center [637, 37] width 20 height 9
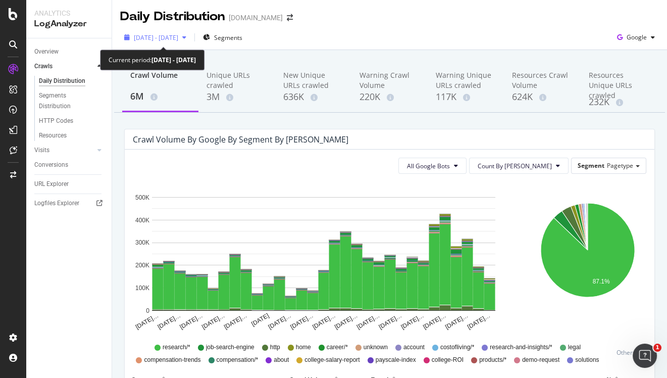
click at [172, 37] on span "2024 Jul. 1st - Jul. 31st" at bounding box center [156, 37] width 44 height 9
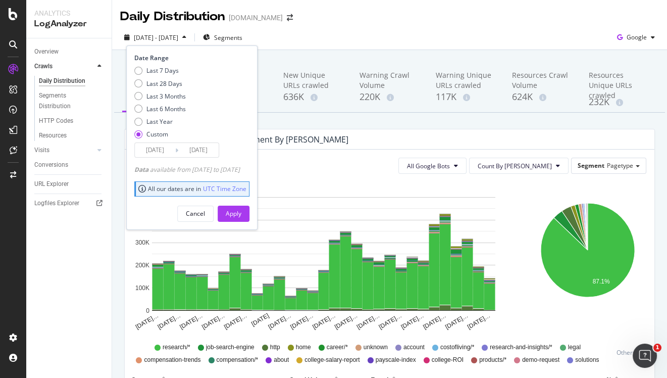
click at [172, 37] on span "2024 Jul. 1st - Jul. 31st" at bounding box center [156, 37] width 44 height 9
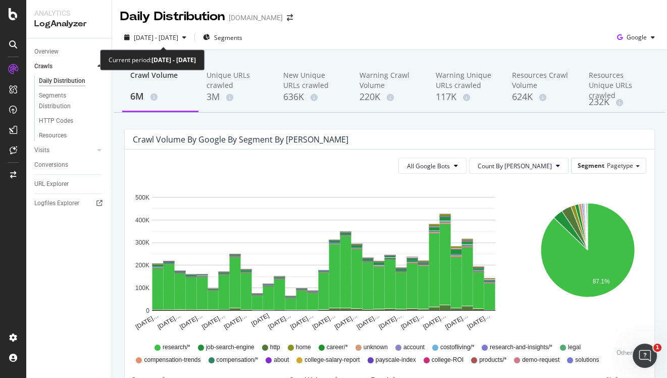
click at [170, 47] on div "2024 Jul. 1st - Jul. 31st Segments Google" at bounding box center [389, 39] width 555 height 20
click at [173, 39] on span "2024 Jul. 1st - Jul. 31st" at bounding box center [156, 37] width 44 height 9
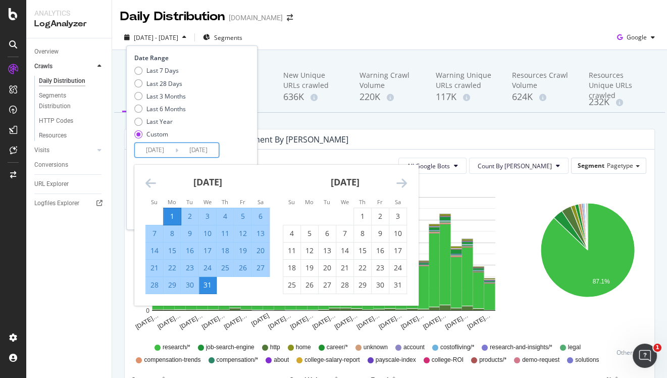
click at [153, 152] on input "2024/07/01" at bounding box center [155, 150] width 40 height 14
click at [357, 214] on div "1" at bounding box center [362, 216] width 17 height 10
type input "2024/08/01"
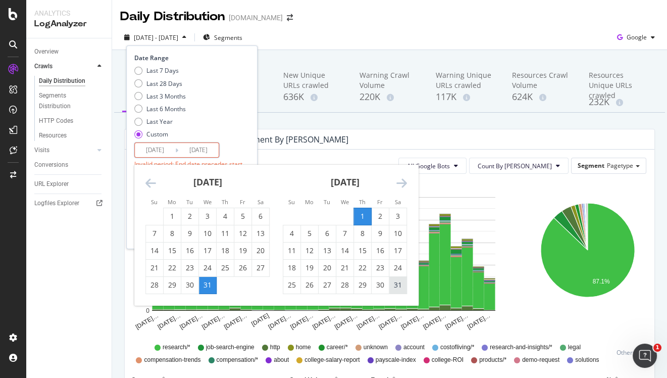
click at [399, 289] on div "31" at bounding box center [397, 285] width 17 height 10
type input "2024/08/31"
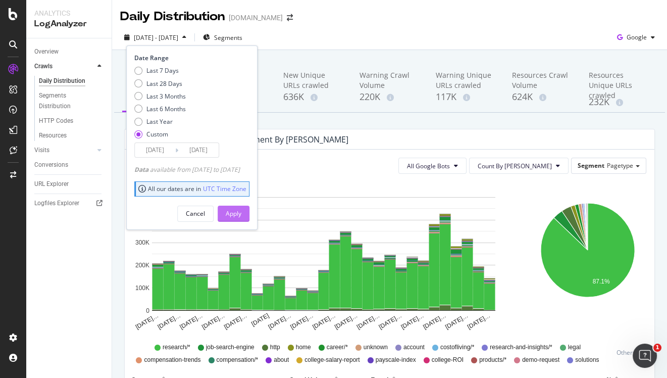
click at [241, 211] on div "Apply" at bounding box center [234, 213] width 16 height 9
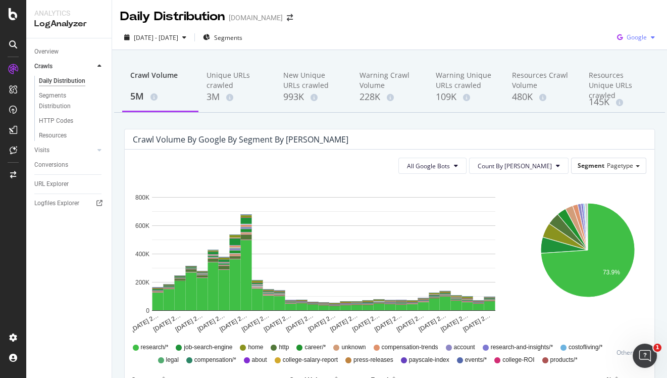
click at [638, 36] on span "Google" at bounding box center [637, 37] width 20 height 9
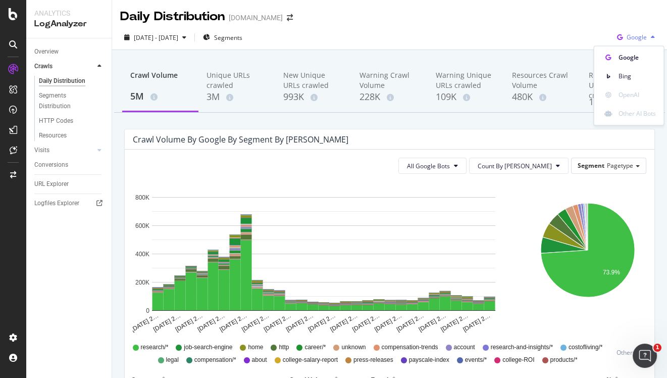
click at [638, 36] on span "Google" at bounding box center [637, 37] width 20 height 9
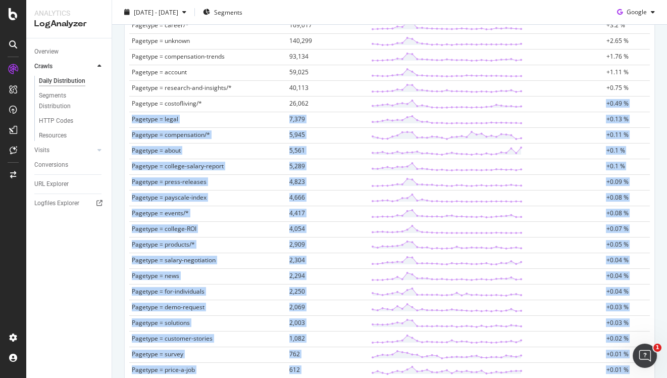
scroll to position [341, 0]
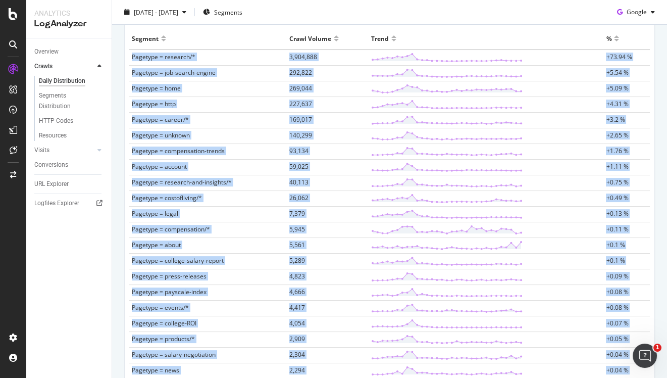
copy tbody "Pagetype = research/* 3,904,888 +73.94 % Pagetype = job-search-engine 292,822 +…"
drag, startPoint x: 643, startPoint y: 289, endPoint x: 132, endPoint y: 56, distance: 562.2
click at [132, 56] on tbody "Pagetype = research/* 3,904,888 +73.94 % Pagetype = job-search-engine 292,822 +…" at bounding box center [389, 285] width 521 height 470
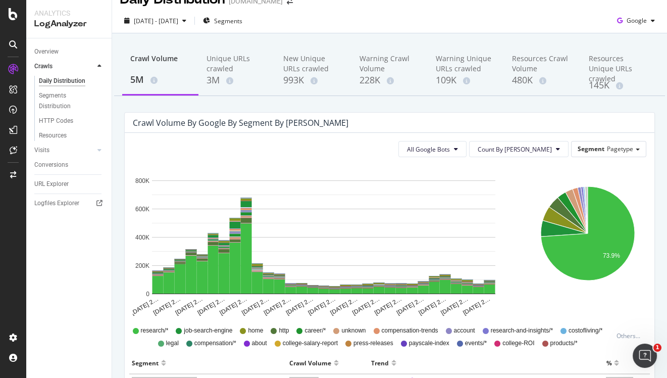
scroll to position [0, 0]
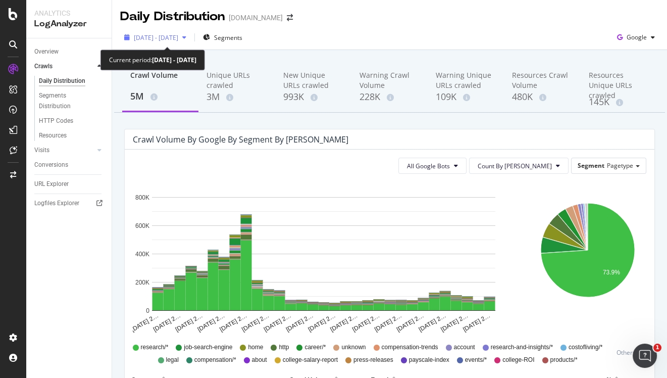
click at [178, 38] on span "2024 Aug. 1st - Aug. 31st" at bounding box center [156, 37] width 44 height 9
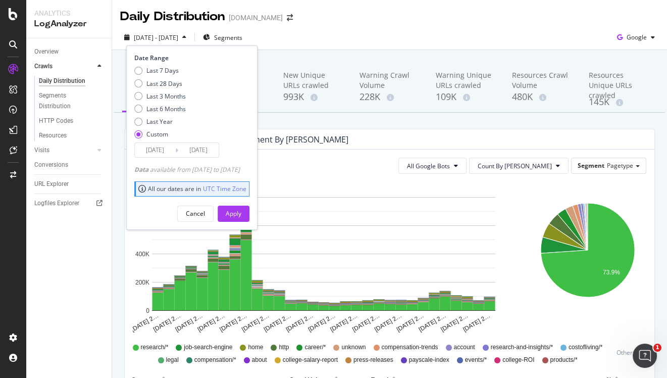
click at [159, 152] on input "2024/08/01" at bounding box center [155, 150] width 40 height 14
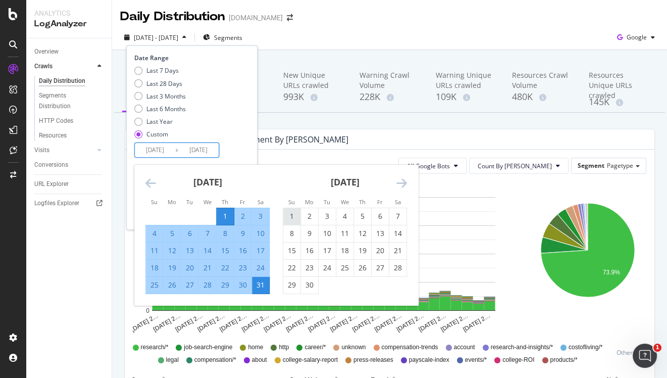
click at [295, 213] on div "1" at bounding box center [291, 216] width 17 height 10
type input "2024/09/01"
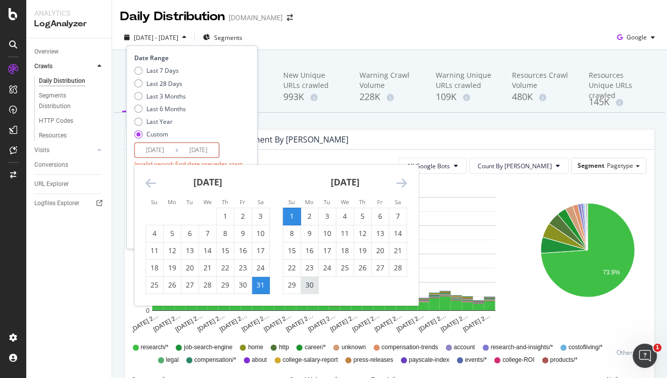
click at [308, 292] on div "30" at bounding box center [309, 285] width 17 height 17
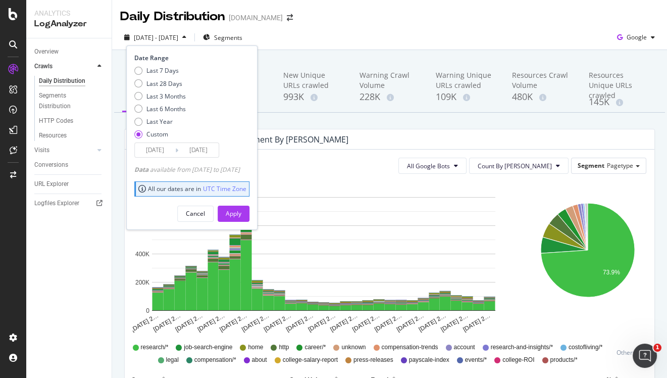
type input "2024/09/30"
click at [241, 217] on div "Apply" at bounding box center [234, 213] width 16 height 9
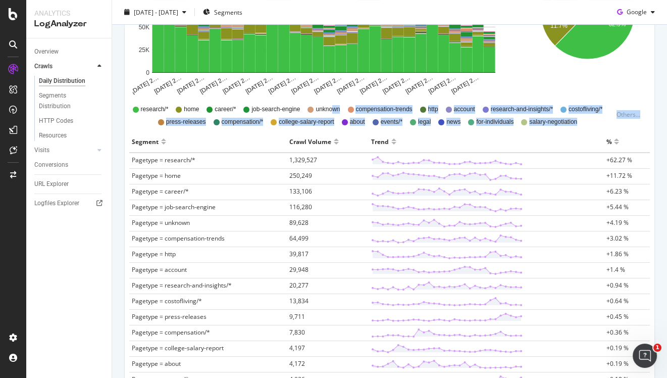
scroll to position [232, 0]
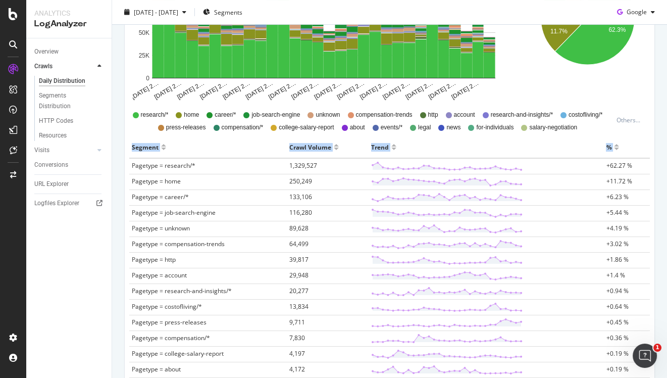
drag, startPoint x: 650, startPoint y: 291, endPoint x: 132, endPoint y: 168, distance: 532.3
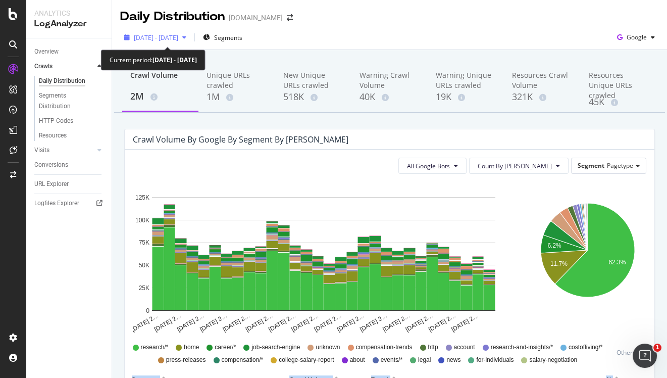
click at [178, 37] on span "2024 Sep. 1st - Sep. 30th" at bounding box center [156, 37] width 44 height 9
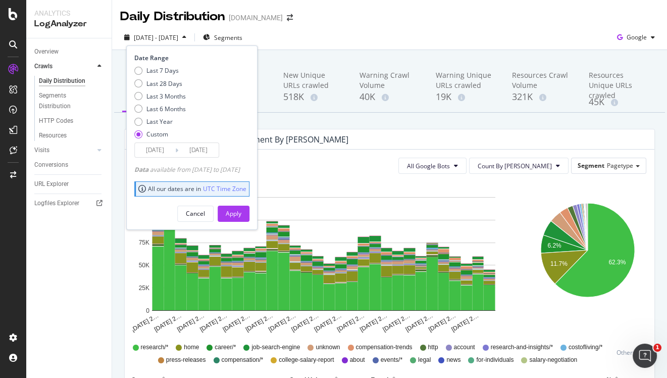
click at [151, 153] on input "2024/09/01" at bounding box center [155, 150] width 40 height 14
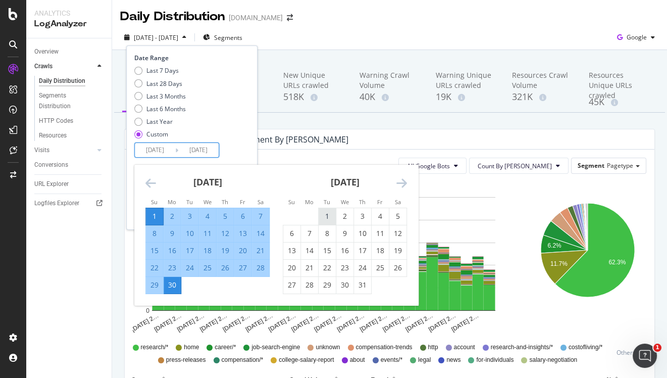
click at [326, 212] on div "1" at bounding box center [327, 216] width 17 height 10
type input "2024/10/01"
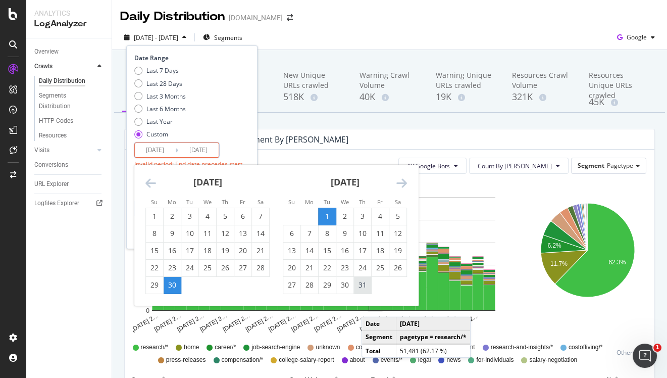
click at [361, 290] on div "31" at bounding box center [362, 285] width 17 height 17
type input "2024/10/31"
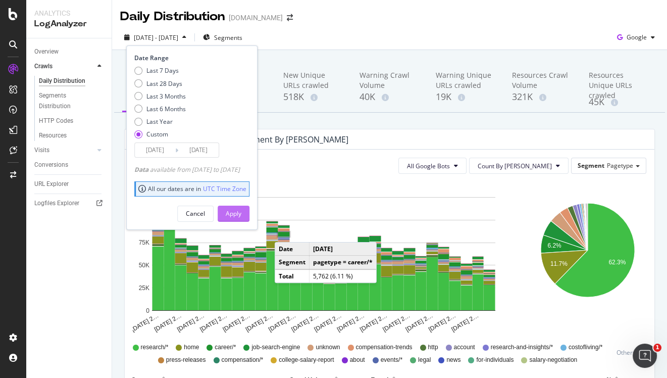
click at [241, 211] on div "Apply" at bounding box center [234, 213] width 16 height 9
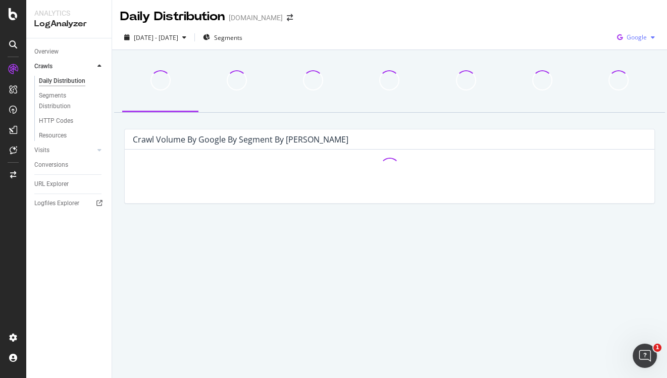
click at [624, 36] on icon "button" at bounding box center [620, 37] width 14 height 14
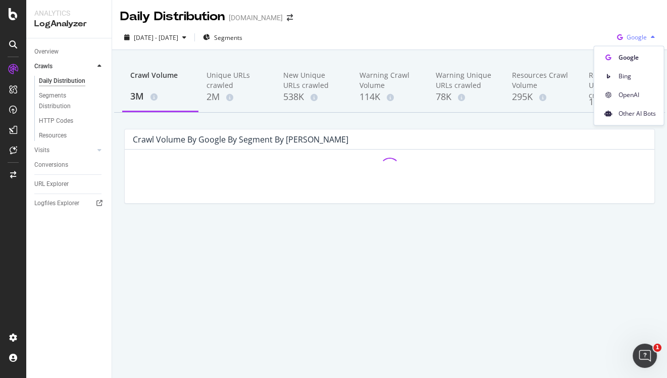
click at [624, 36] on icon "button" at bounding box center [620, 37] width 14 height 14
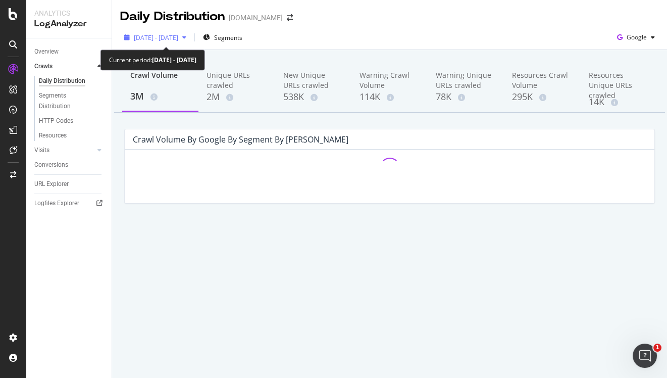
click at [177, 38] on span "2024 Oct. 1st - Oct. 31st" at bounding box center [156, 37] width 44 height 9
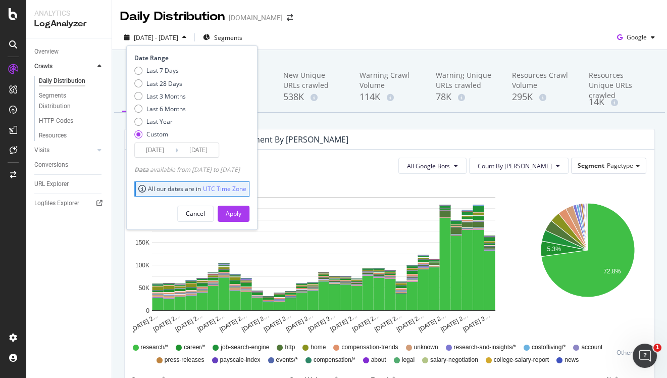
click at [157, 148] on input "2024/10/01" at bounding box center [155, 150] width 40 height 14
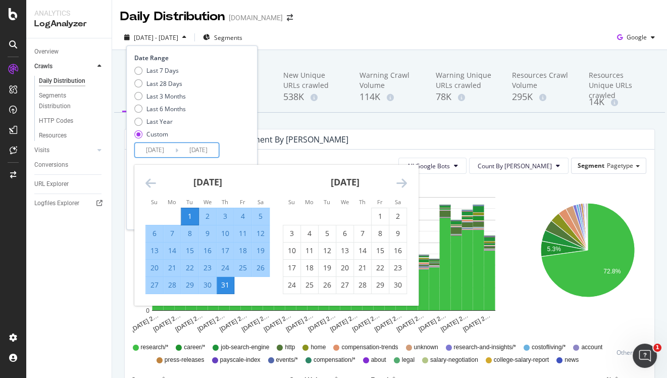
click at [156, 183] on icon "Move backward to switch to the previous month." at bounding box center [150, 183] width 11 height 12
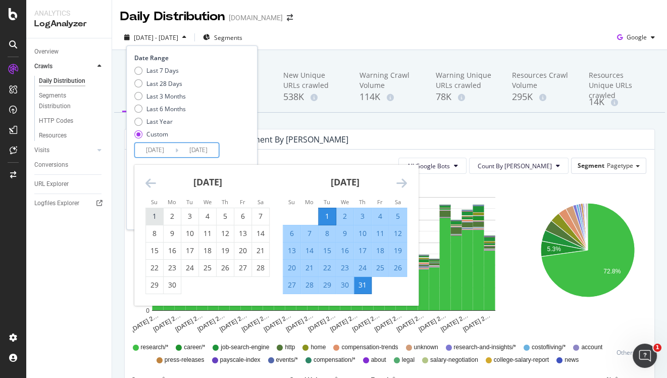
click at [159, 215] on div "1" at bounding box center [154, 216] width 17 height 10
type input "2024/09/01"
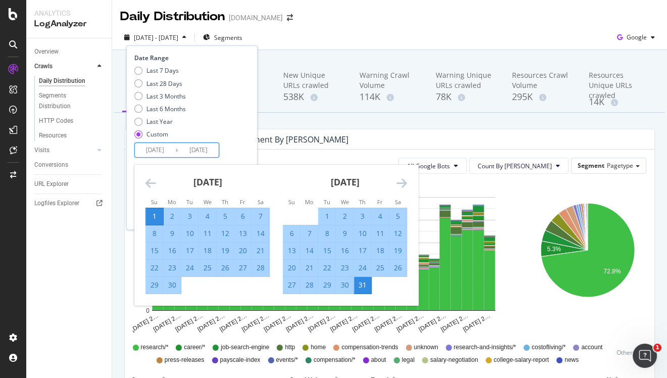
click at [176, 285] on div "30" at bounding box center [172, 285] width 17 height 10
type input "2024/09/30"
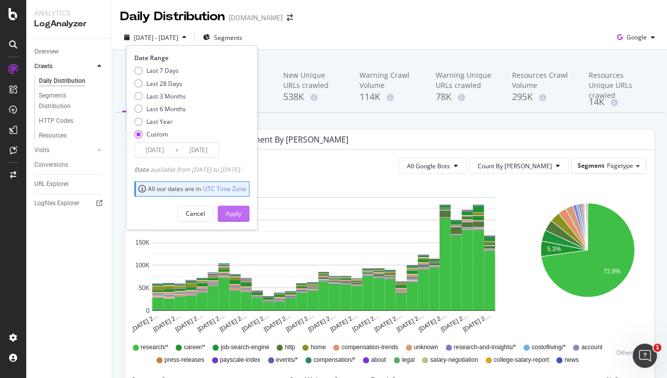
click at [241, 214] on div "Apply" at bounding box center [234, 213] width 16 height 9
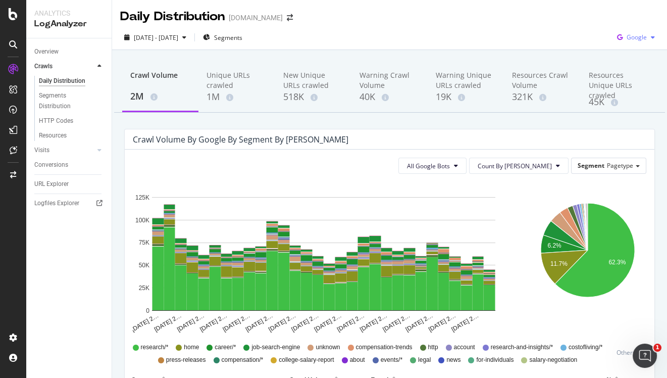
click at [628, 38] on span "Google" at bounding box center [637, 37] width 20 height 9
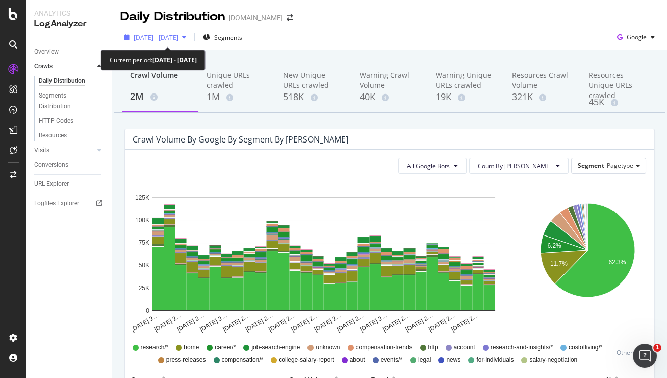
click at [158, 34] on span "2024 Sep. 1st - Sep. 30th" at bounding box center [156, 37] width 44 height 9
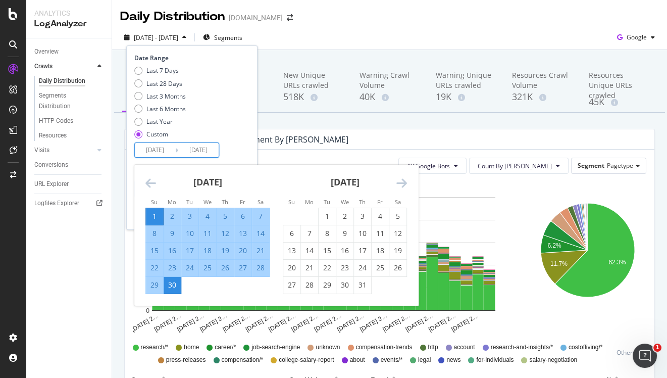
click at [159, 151] on input "2024/09/01" at bounding box center [155, 150] width 40 height 14
click at [150, 181] on icon "Move backward to switch to the previous month." at bounding box center [150, 183] width 11 height 12
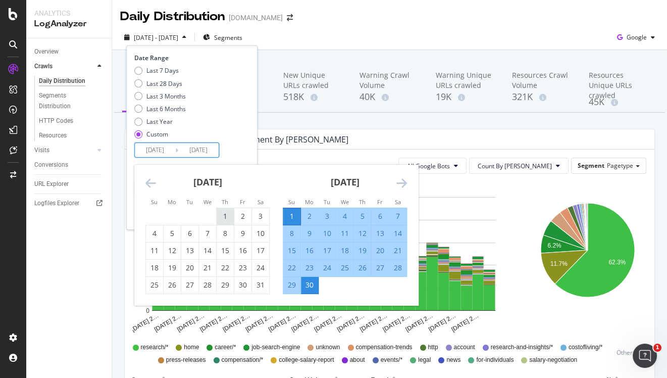
click at [232, 216] on div "1" at bounding box center [225, 216] width 17 height 10
type input "2024/08/01"
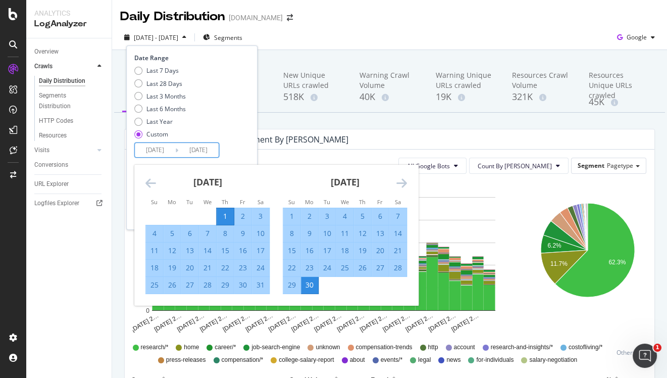
click at [262, 282] on div "31" at bounding box center [260, 285] width 17 height 10
type input "2024/08/31"
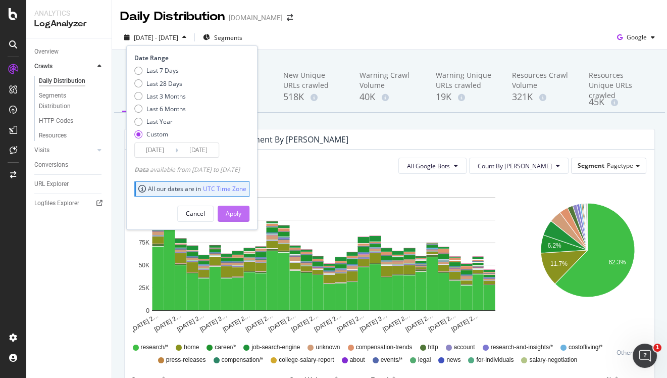
click at [241, 211] on div "Apply" at bounding box center [234, 213] width 16 height 9
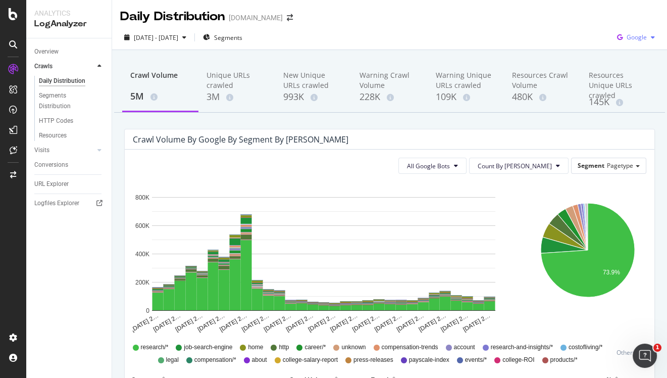
click at [644, 35] on span "Google" at bounding box center [637, 37] width 20 height 9
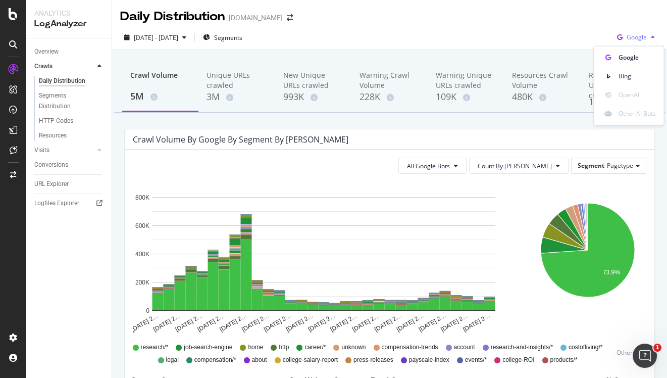
click at [644, 35] on span "Google" at bounding box center [637, 37] width 20 height 9
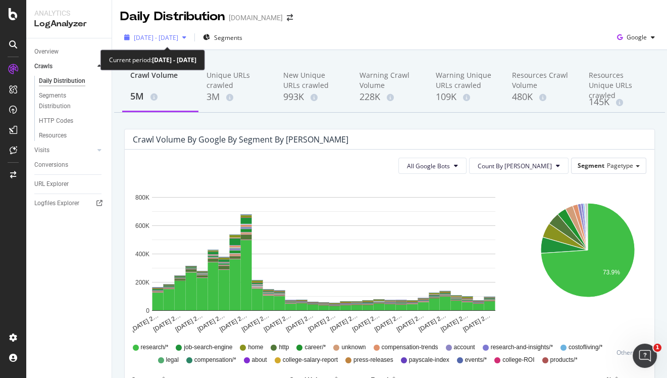
click at [170, 44] on div "2024 Aug. 1st - Aug. 31st" at bounding box center [155, 37] width 70 height 15
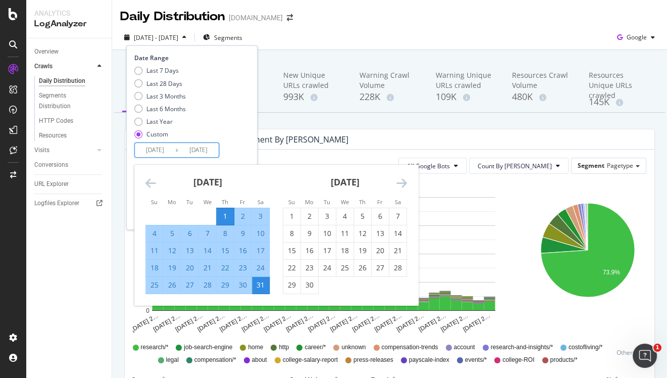
click at [151, 148] on input "2024/08/01" at bounding box center [155, 150] width 40 height 14
click at [290, 209] on div "1" at bounding box center [291, 216] width 17 height 17
type input "2024/09/01"
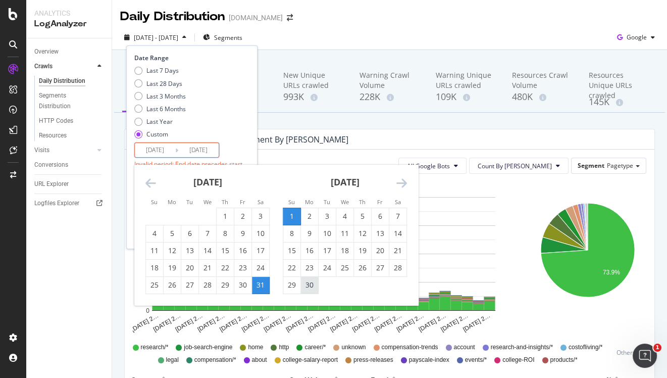
click at [312, 288] on div "30" at bounding box center [309, 285] width 17 height 10
type input "2024/09/30"
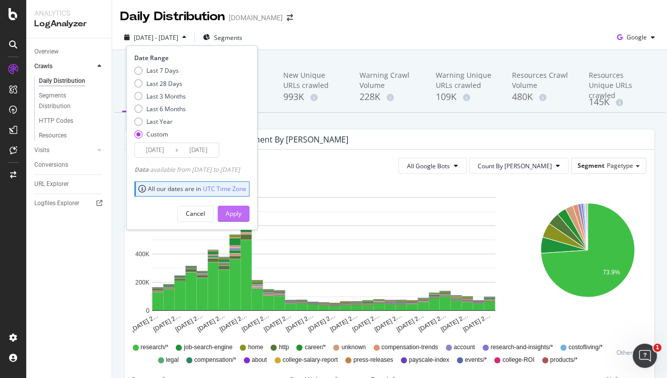
click at [241, 211] on div "Apply" at bounding box center [234, 213] width 16 height 9
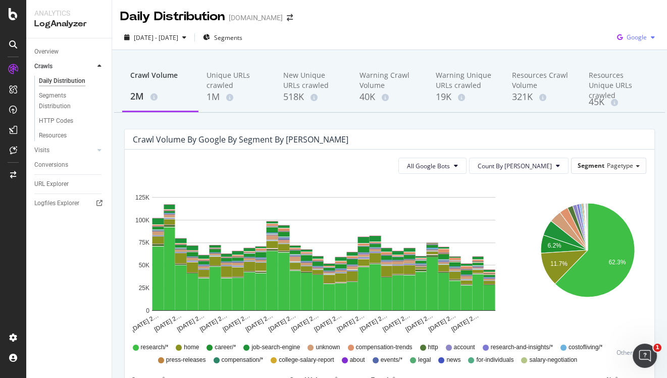
click at [643, 39] on span "Google" at bounding box center [637, 37] width 20 height 9
click at [638, 92] on span "OpenAI" at bounding box center [636, 94] width 37 height 9
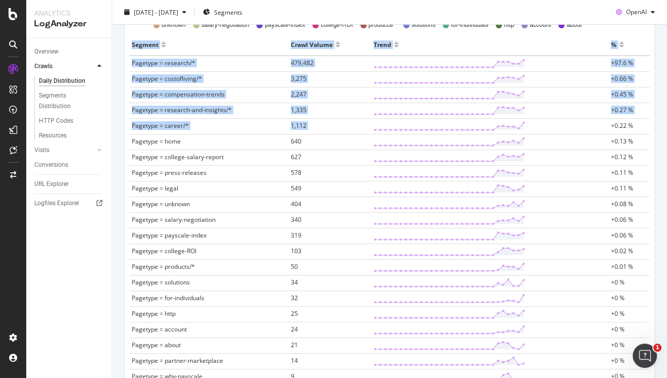
scroll to position [306, 0]
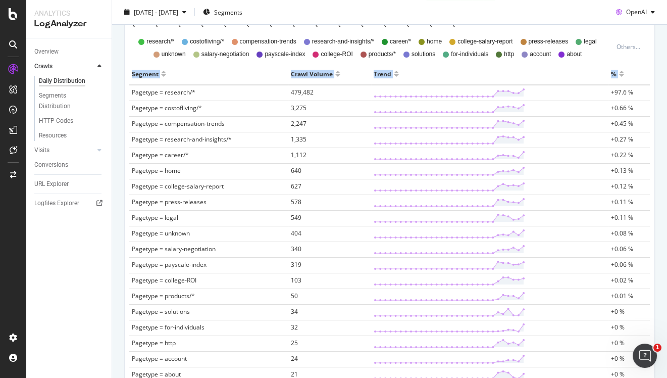
drag, startPoint x: 648, startPoint y: 297, endPoint x: 129, endPoint y: 92, distance: 558.4
click at [129, 92] on div "Segment Crawl Volume Trend % Pagetype = research/* 479,482 +97.6 % Pagetype = c…" at bounding box center [389, 306] width 529 height 486
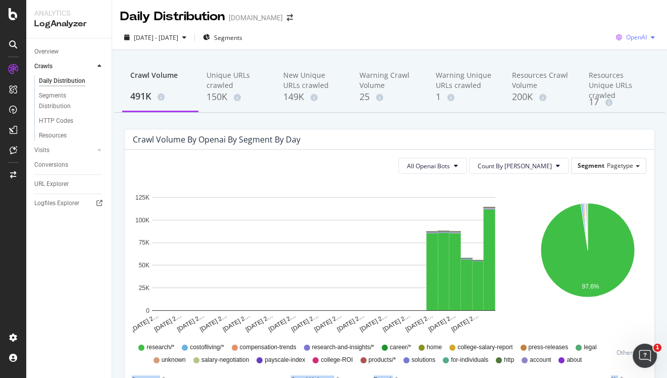
click at [638, 35] on span "OpenAI" at bounding box center [636, 37] width 21 height 9
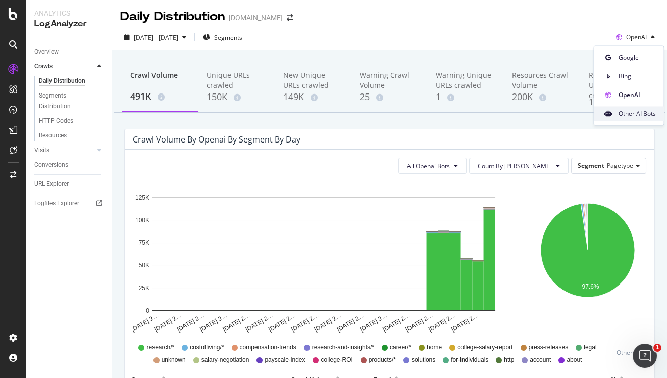
click at [636, 116] on span "Other AI Bots" at bounding box center [636, 113] width 37 height 9
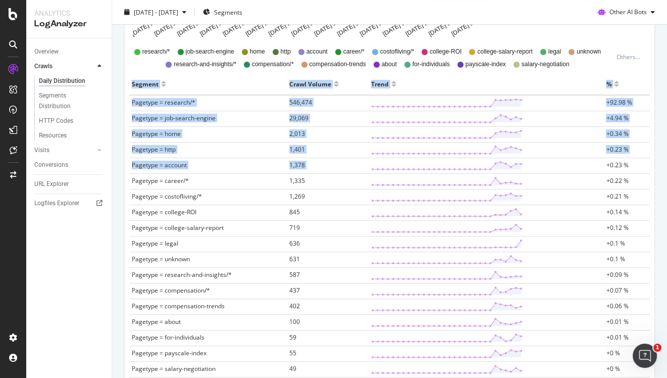
scroll to position [250, 0]
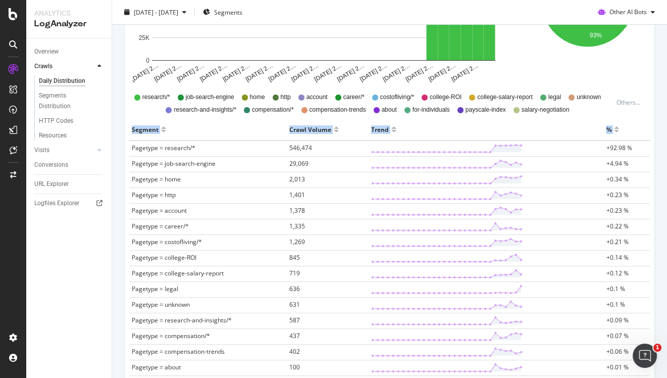
drag, startPoint x: 643, startPoint y: 298, endPoint x: 130, endPoint y: 149, distance: 533.5
click at [130, 149] on div "Segment Crawl Volume Trend % Pagetype = research/* 546,474 +92.98 % Pagetype = …" at bounding box center [389, 362] width 529 height 486
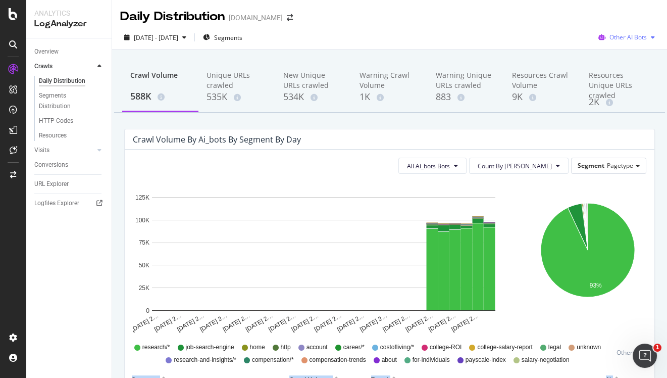
click at [627, 37] on span "Other AI Bots" at bounding box center [628, 37] width 37 height 9
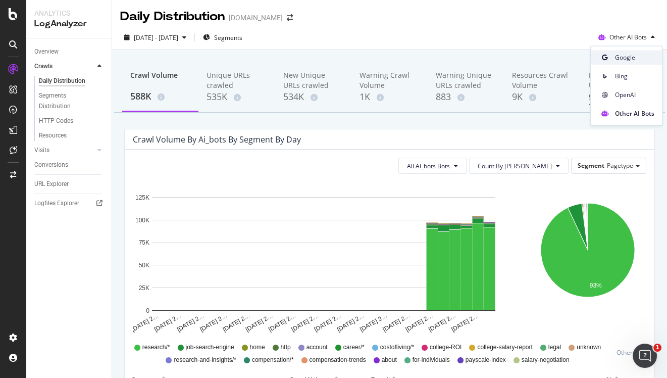
click at [626, 52] on div "Google" at bounding box center [627, 57] width 72 height 15
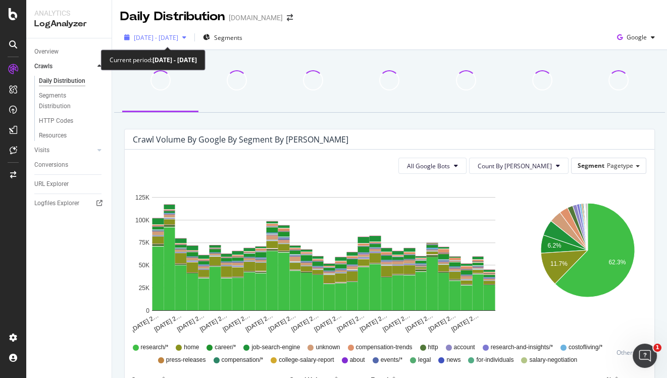
click at [174, 40] on span "2024 Sep. 1st - Sep. 30th" at bounding box center [156, 37] width 44 height 9
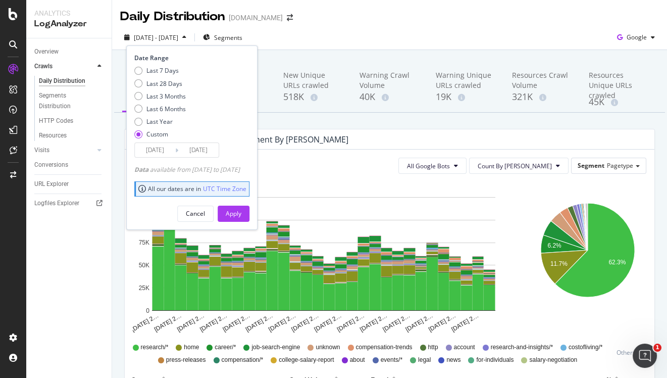
click at [149, 143] on input "2024/09/01" at bounding box center [155, 150] width 40 height 14
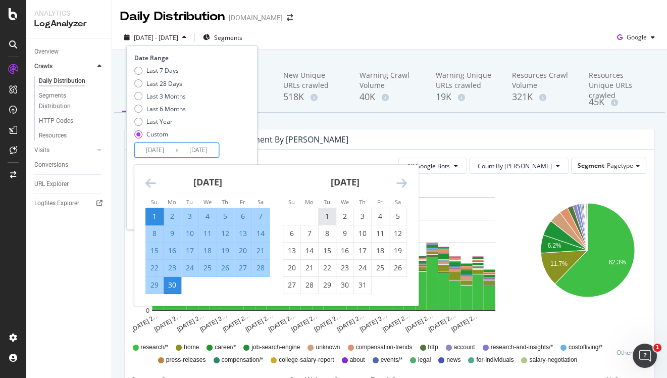
click at [323, 211] on div "1" at bounding box center [327, 216] width 17 height 10
type input "2024/10/01"
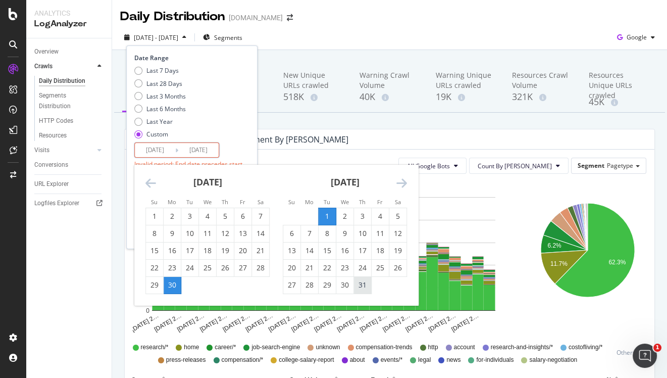
click at [359, 284] on div "31" at bounding box center [362, 285] width 17 height 10
type input "2024/10/31"
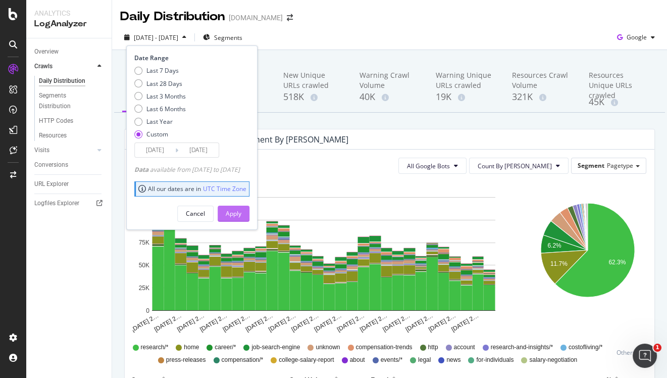
click at [241, 219] on div "Apply" at bounding box center [234, 213] width 16 height 15
